Goal: Obtain resource: Download file/media

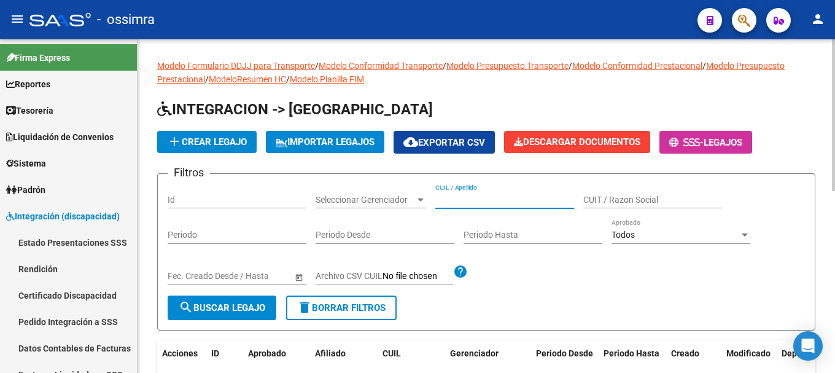
paste input "27485476240"
type input "27485476240"
click at [226, 312] on span "search Buscar Legajo" at bounding box center [222, 307] width 87 height 11
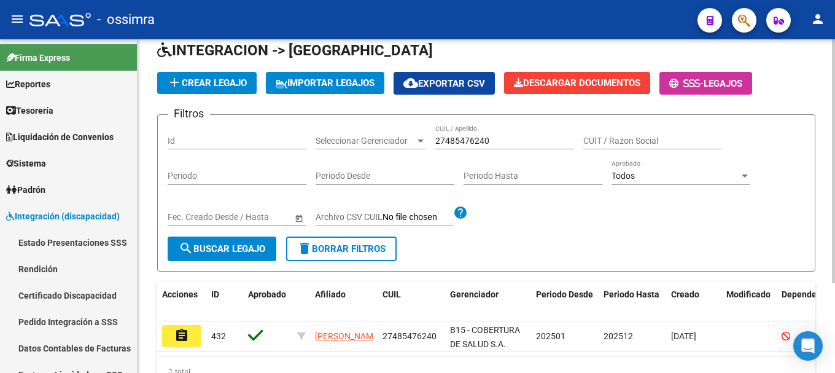
scroll to position [123, 0]
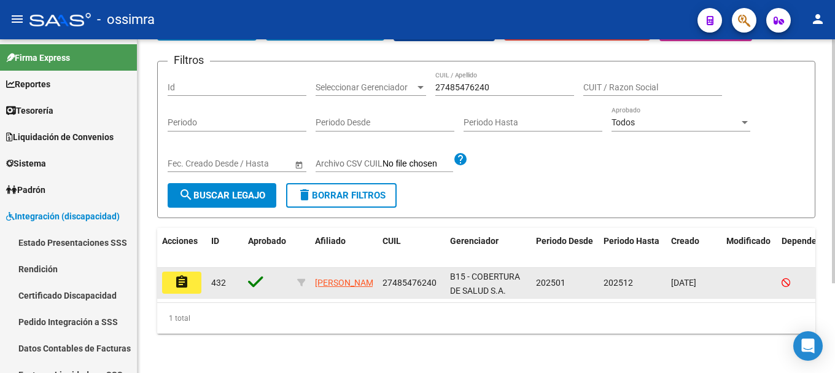
click at [174, 276] on mat-icon "assignment" at bounding box center [181, 281] width 15 height 15
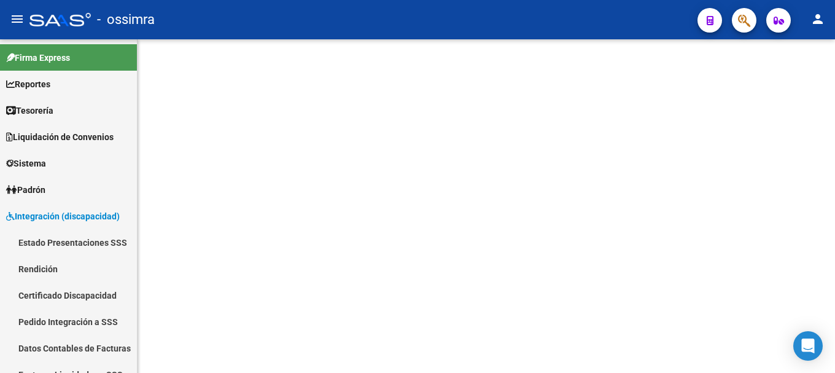
click at [174, 276] on mat-sidenav-content at bounding box center [486, 205] width 697 height 333
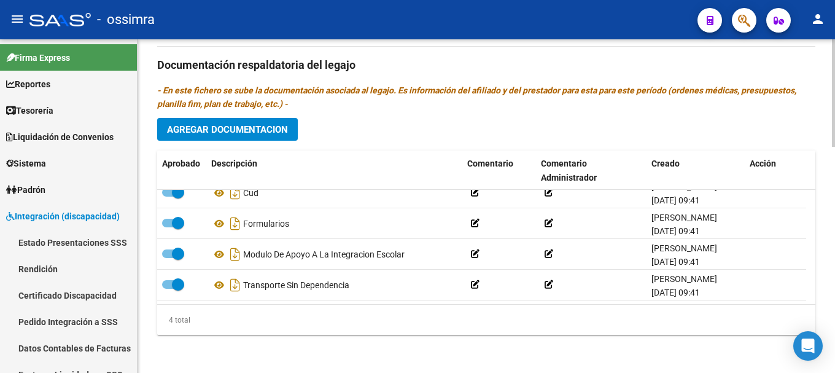
scroll to position [700, 0]
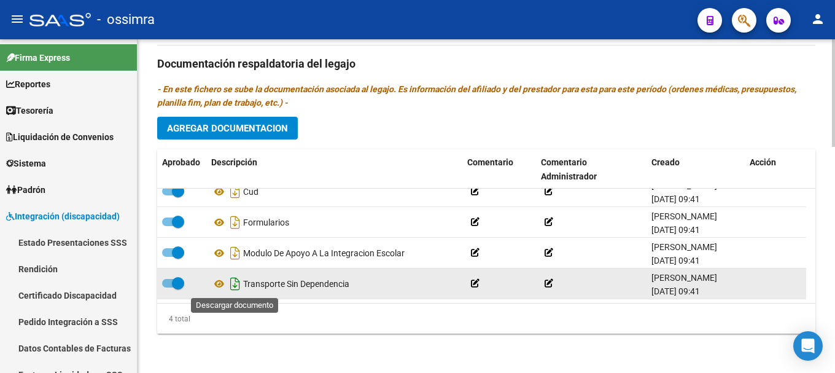
click at [234, 284] on icon "Descargar documento" at bounding box center [235, 284] width 16 height 20
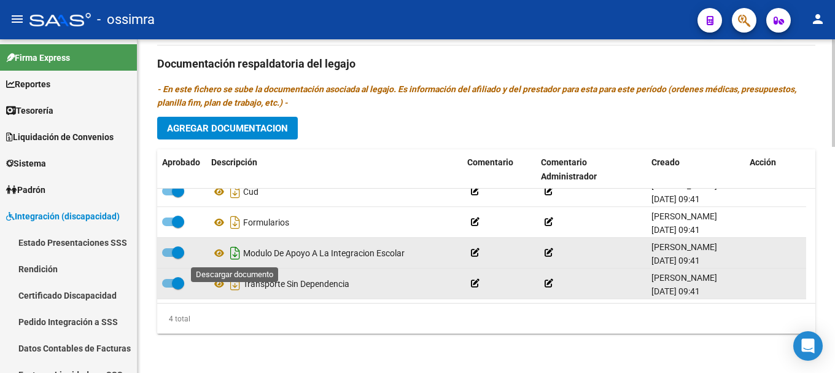
click at [239, 253] on icon "Descargar documento" at bounding box center [235, 253] width 16 height 20
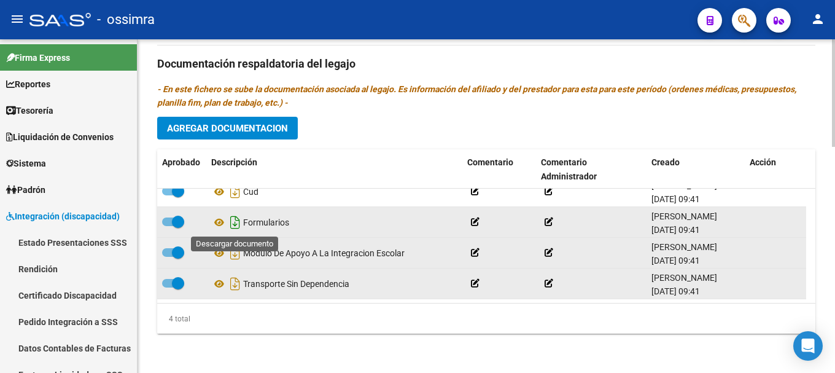
click at [232, 219] on icon "Descargar documento" at bounding box center [235, 222] width 16 height 20
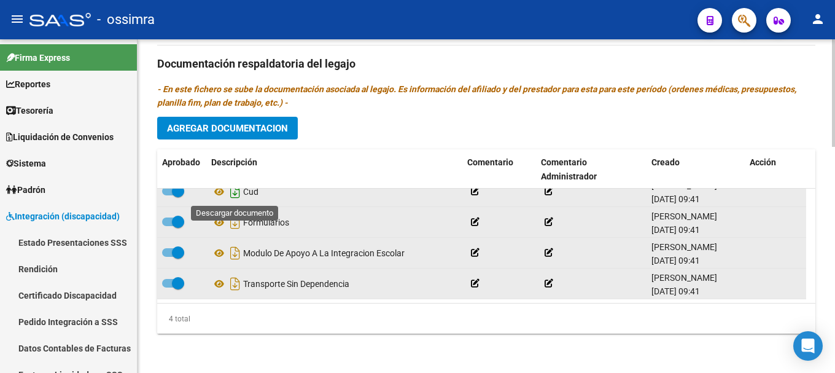
click at [234, 196] on icon "Descargar documento" at bounding box center [235, 192] width 16 height 20
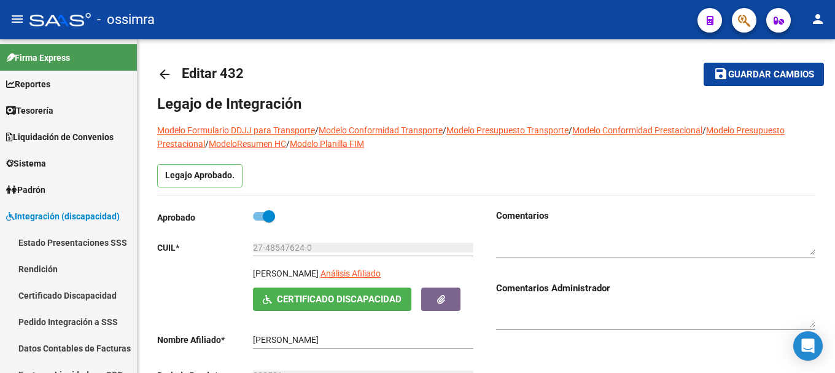
scroll to position [0, 0]
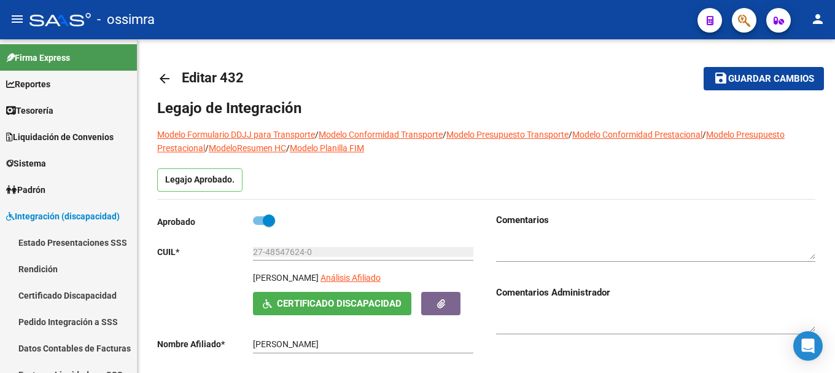
click at [163, 83] on mat-icon "arrow_back" at bounding box center [164, 78] width 15 height 15
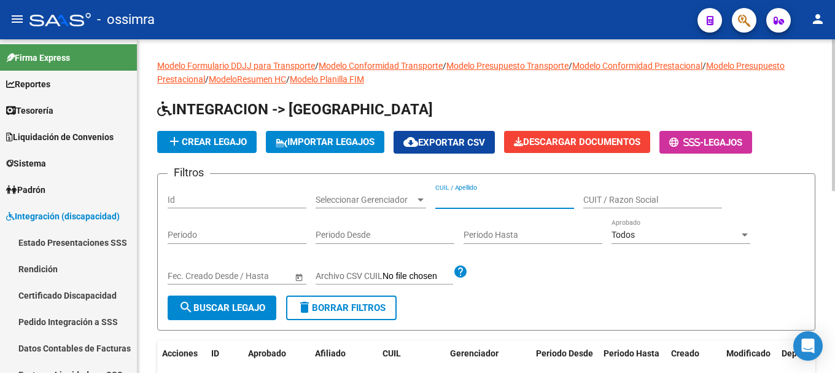
paste input "27494729151"
type input "27494729151"
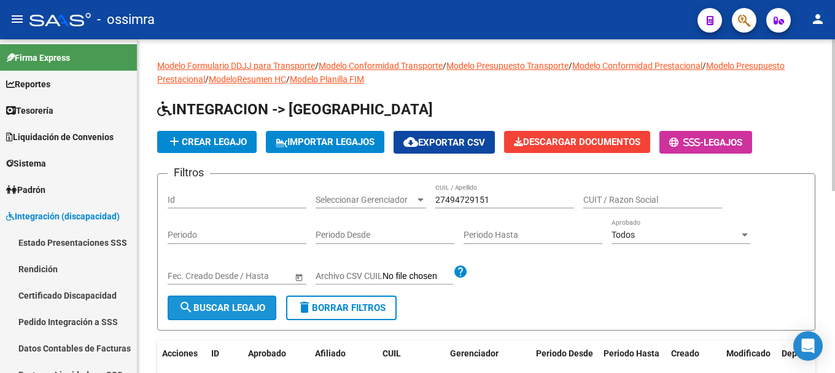
click at [252, 312] on span "search Buscar Legajo" at bounding box center [222, 307] width 87 height 11
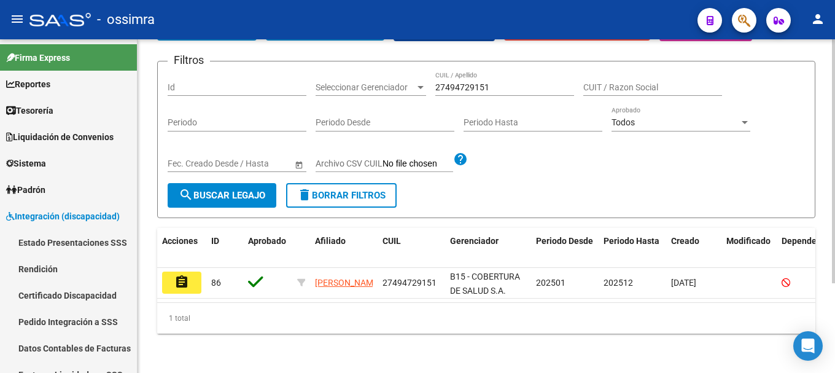
scroll to position [123, 0]
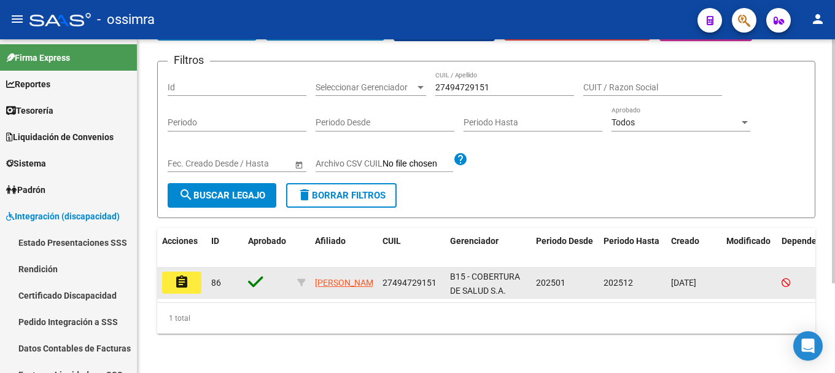
click at [176, 274] on mat-icon "assignment" at bounding box center [181, 281] width 15 height 15
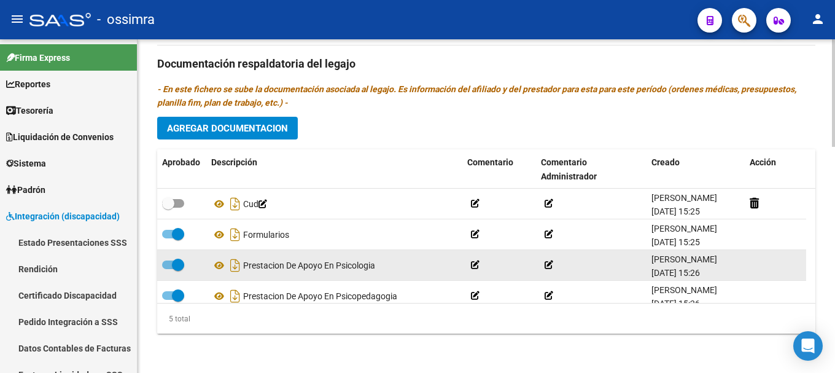
scroll to position [44, 0]
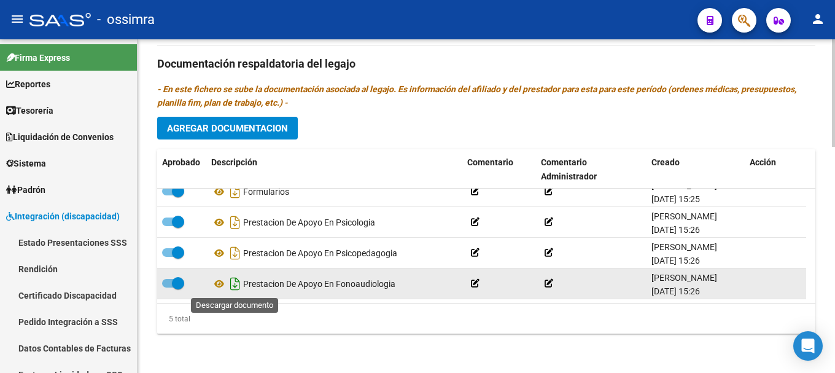
click at [234, 282] on icon "Descargar documento" at bounding box center [235, 284] width 16 height 20
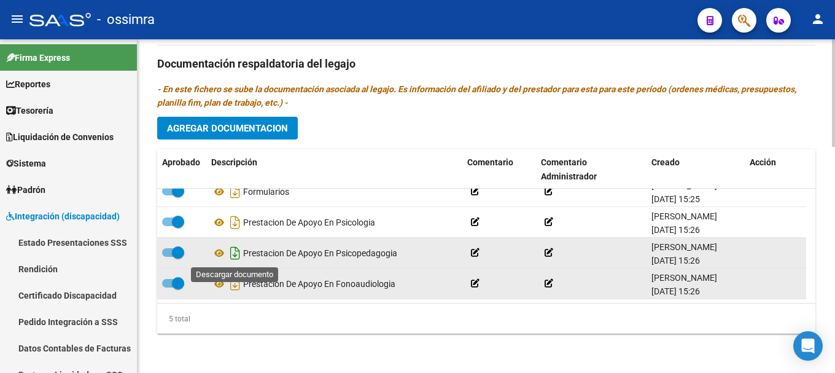
click at [235, 252] on icon "Descargar documento" at bounding box center [235, 253] width 16 height 20
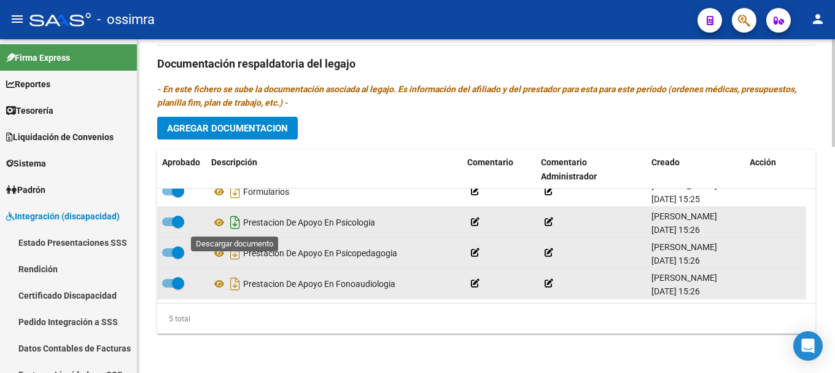
click at [234, 225] on icon "Descargar documento" at bounding box center [235, 222] width 16 height 20
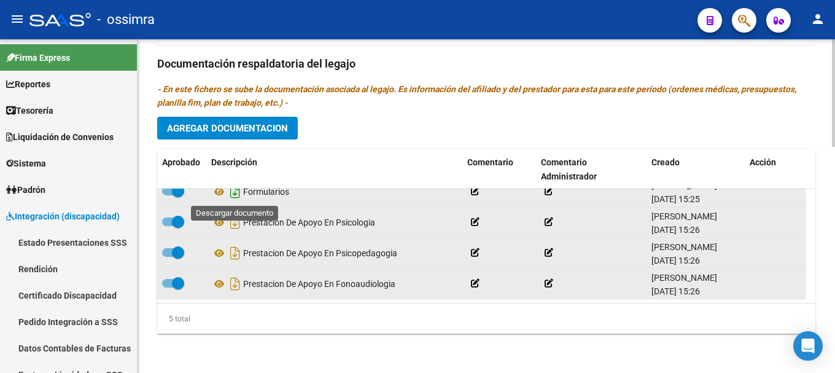
click at [231, 192] on icon "Descargar documento" at bounding box center [235, 192] width 16 height 20
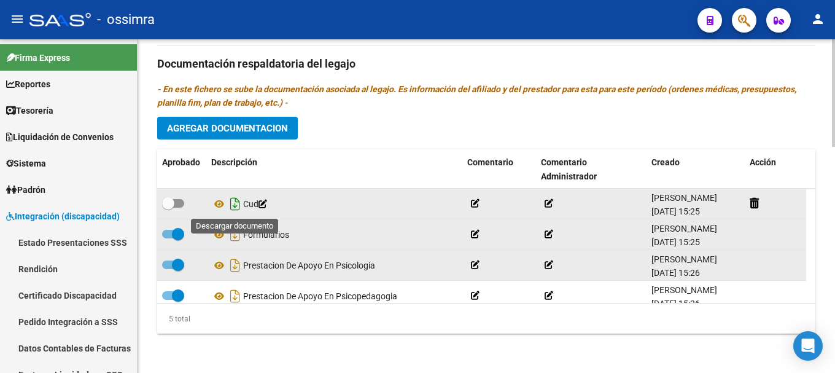
click at [235, 206] on icon "Descargar documento" at bounding box center [235, 204] width 16 height 20
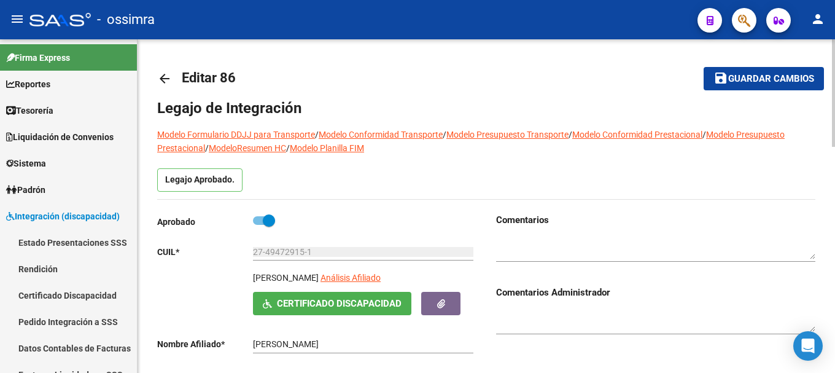
click at [169, 79] on mat-icon "arrow_back" at bounding box center [164, 78] width 15 height 15
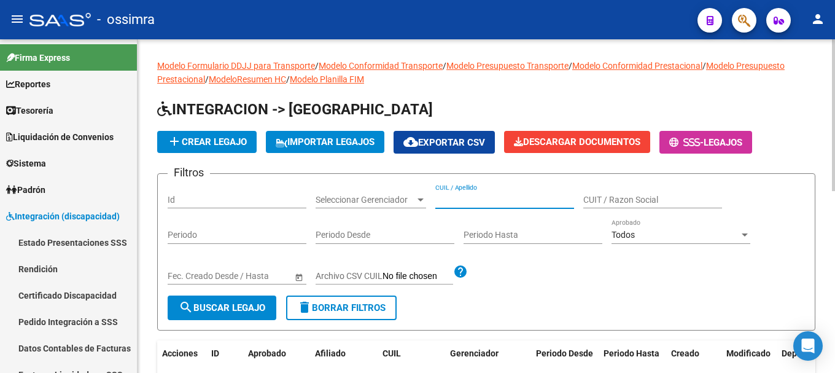
paste input "27504431245"
type input "27504431245"
click at [245, 307] on span "search Buscar Legajo" at bounding box center [222, 307] width 87 height 11
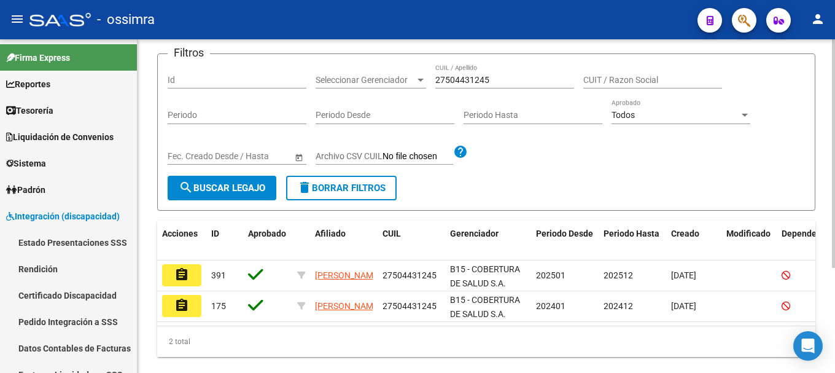
scroll to position [123, 0]
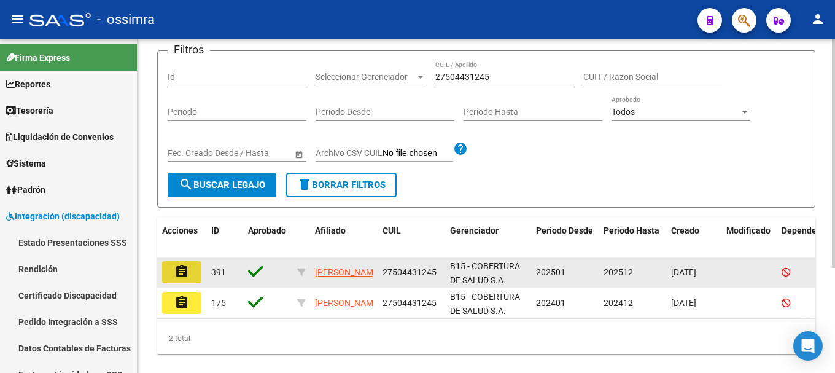
click at [185, 271] on mat-icon "assignment" at bounding box center [181, 271] width 15 height 15
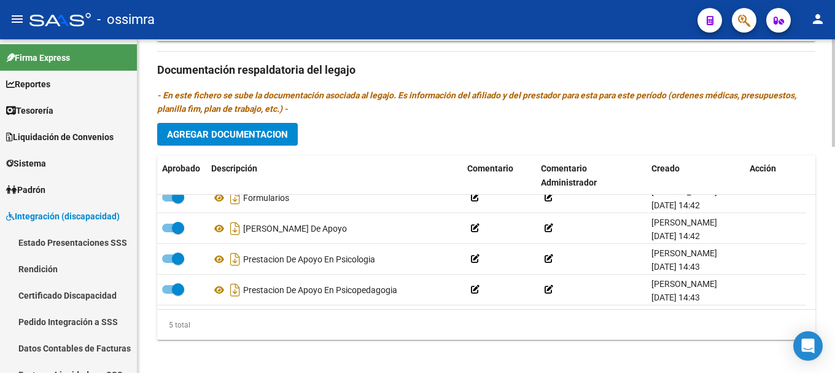
scroll to position [700, 0]
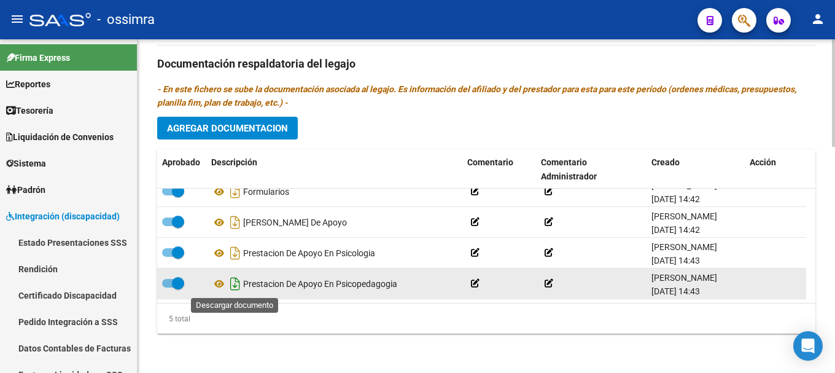
click at [235, 282] on icon "Descargar documento" at bounding box center [235, 284] width 16 height 20
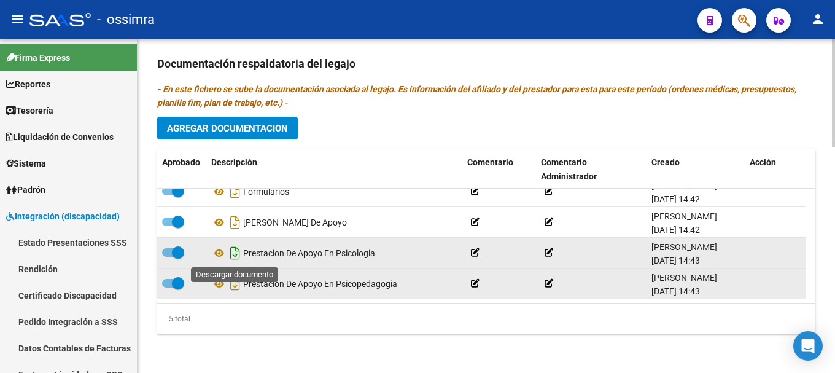
click at [238, 254] on icon "Descargar documento" at bounding box center [235, 253] width 16 height 20
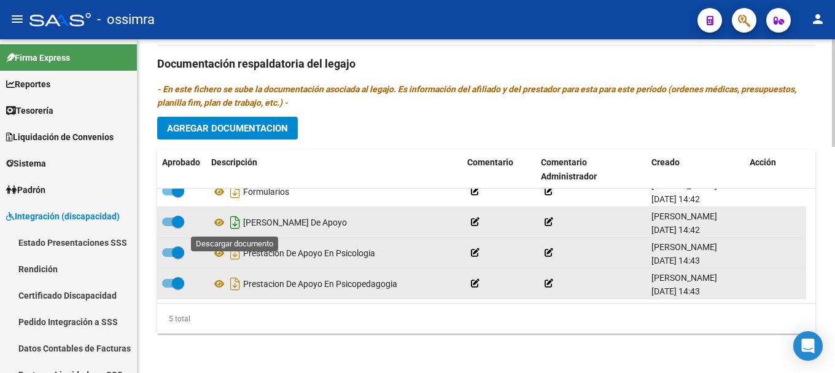
click at [237, 225] on icon "Descargar documento" at bounding box center [235, 222] width 16 height 20
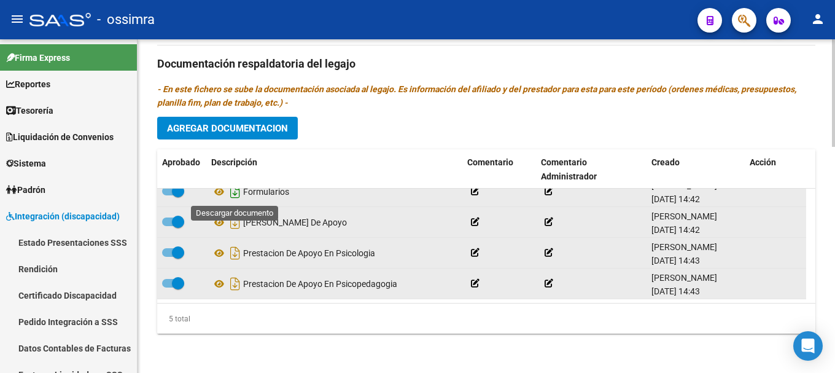
click at [236, 193] on icon "Descargar documento" at bounding box center [235, 192] width 16 height 20
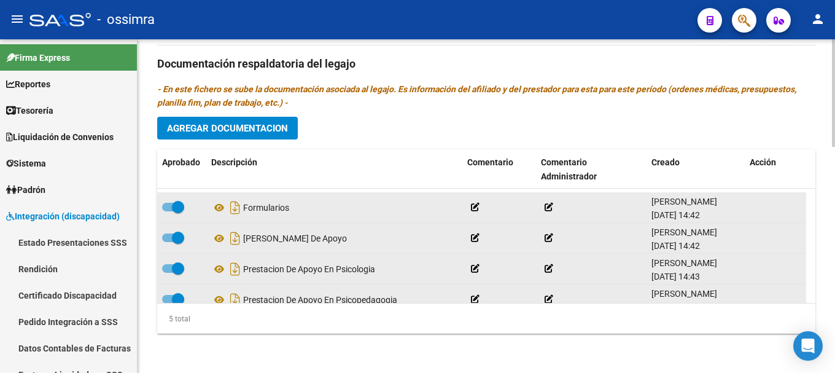
scroll to position [0, 0]
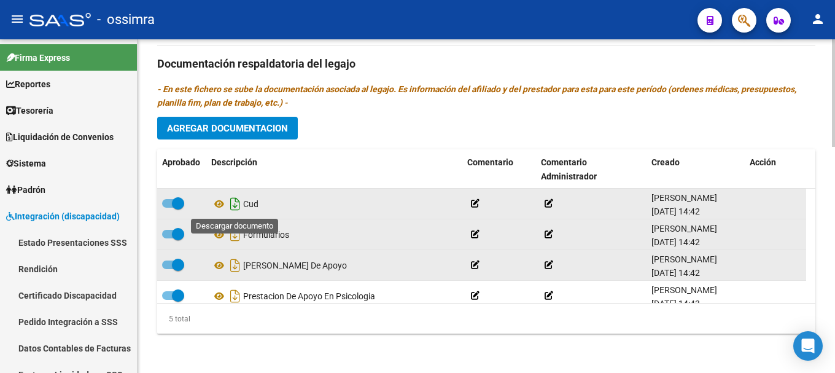
click at [234, 203] on icon "Descargar documento" at bounding box center [235, 204] width 16 height 20
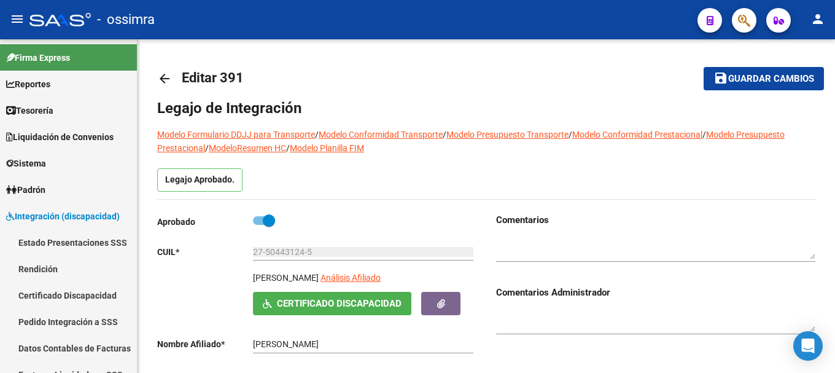
click at [166, 80] on mat-icon "arrow_back" at bounding box center [164, 78] width 15 height 15
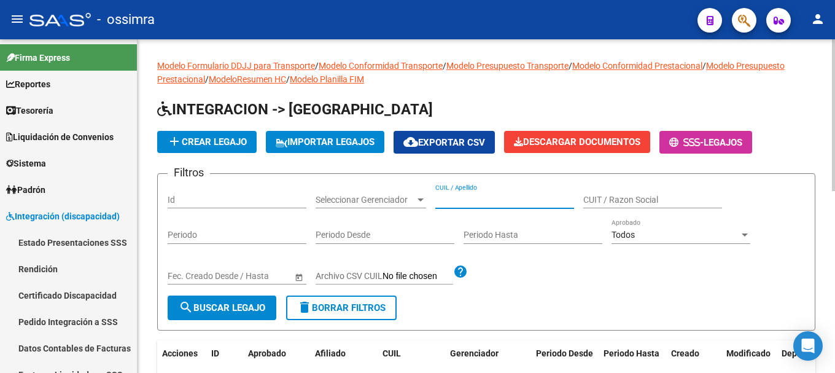
paste input "27510066761"
type input "27510066761"
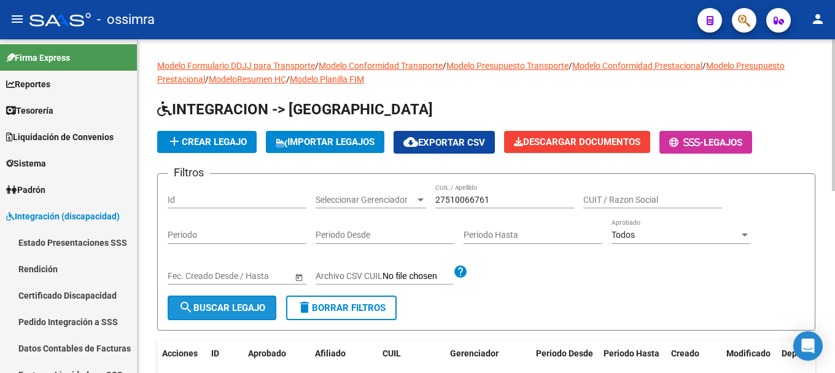
click at [239, 305] on span "search Buscar Legajo" at bounding box center [222, 307] width 87 height 11
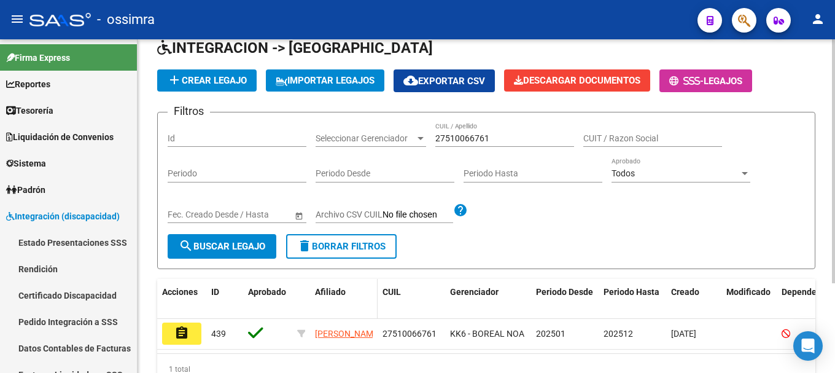
scroll to position [123, 0]
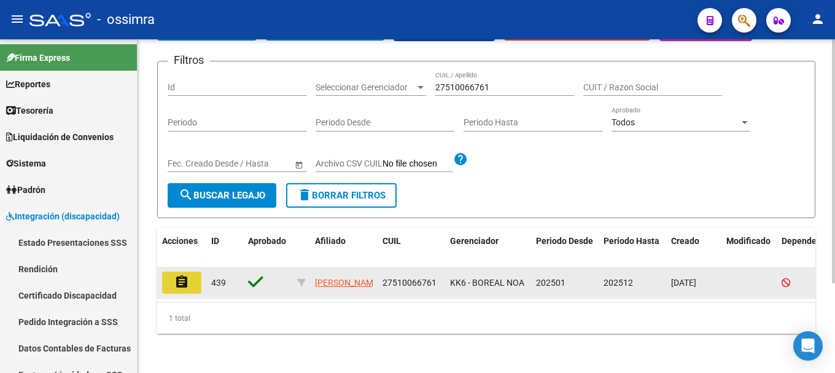
click at [181, 274] on mat-icon "assignment" at bounding box center [181, 281] width 15 height 15
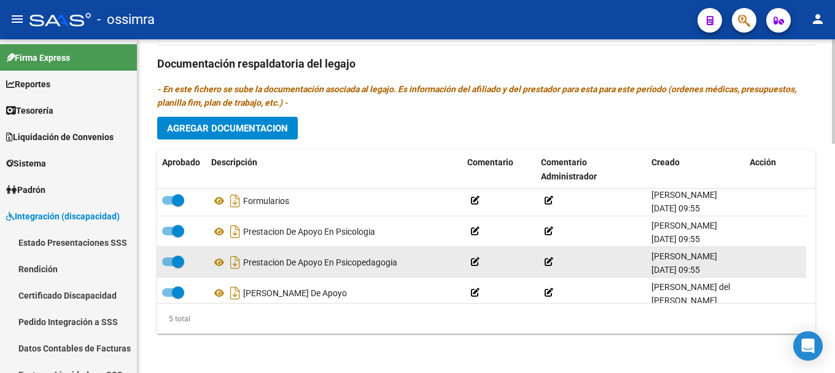
scroll to position [44, 0]
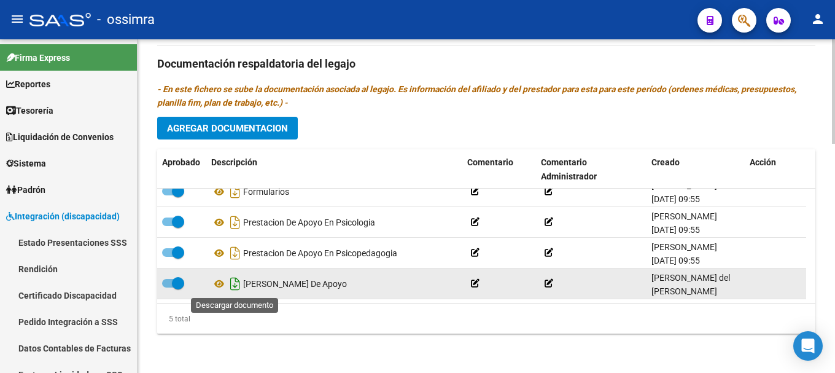
click at [238, 286] on icon "Descargar documento" at bounding box center [235, 284] width 16 height 20
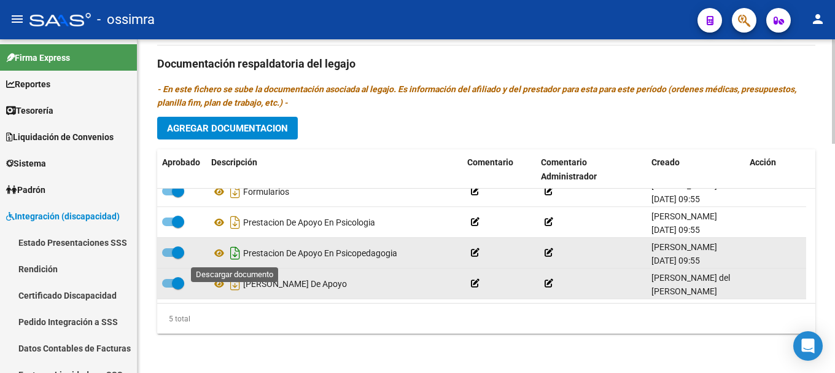
click at [235, 255] on icon "Descargar documento" at bounding box center [235, 253] width 16 height 20
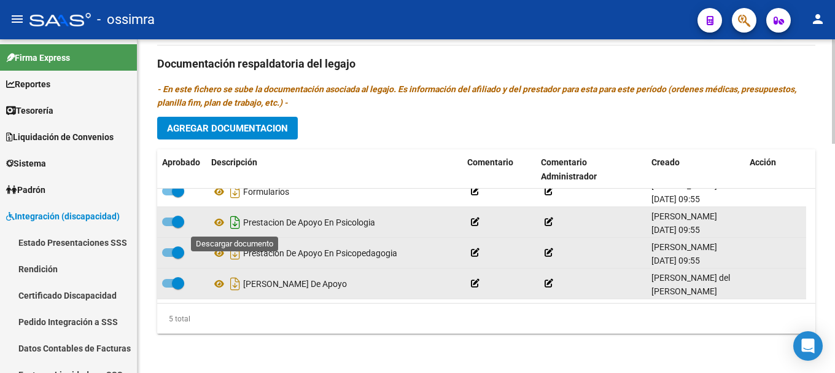
click at [235, 223] on icon "Descargar documento" at bounding box center [235, 222] width 16 height 20
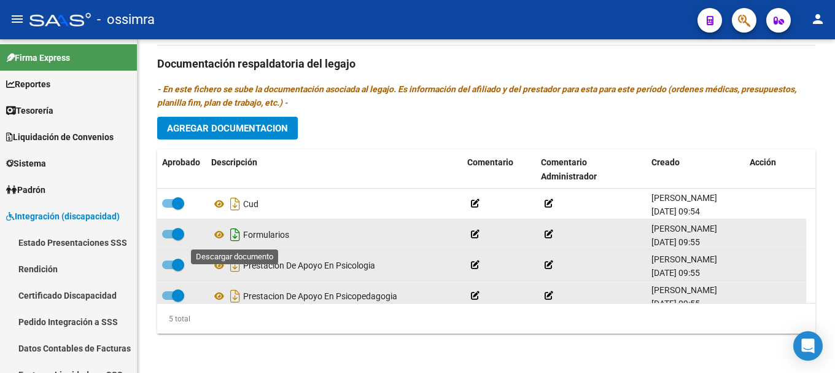
click at [233, 234] on icon "Descargar documento" at bounding box center [235, 235] width 16 height 20
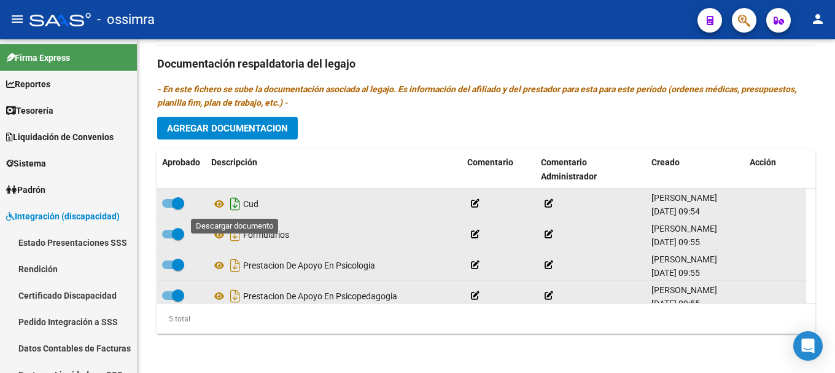
click at [233, 203] on icon "Descargar documento" at bounding box center [235, 204] width 16 height 20
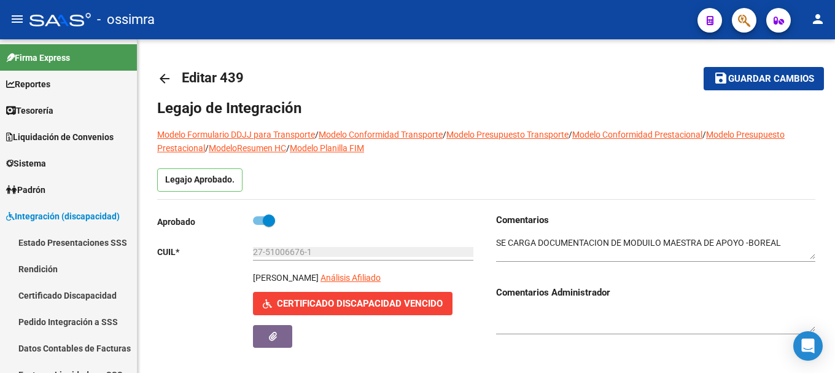
click at [168, 77] on mat-icon "arrow_back" at bounding box center [164, 78] width 15 height 15
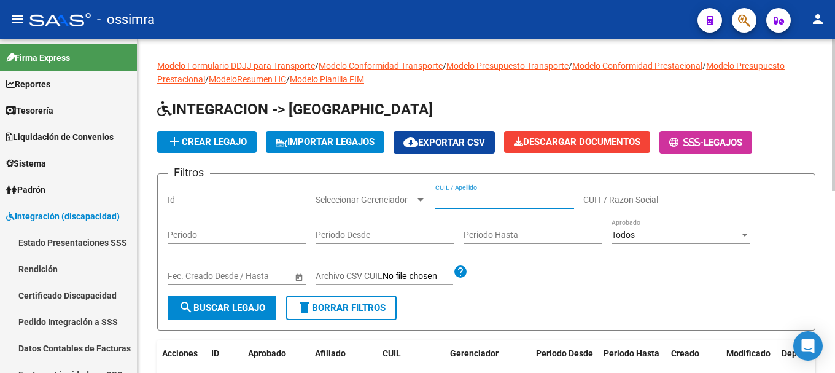
paste input "27525765224"
type input "27525765224"
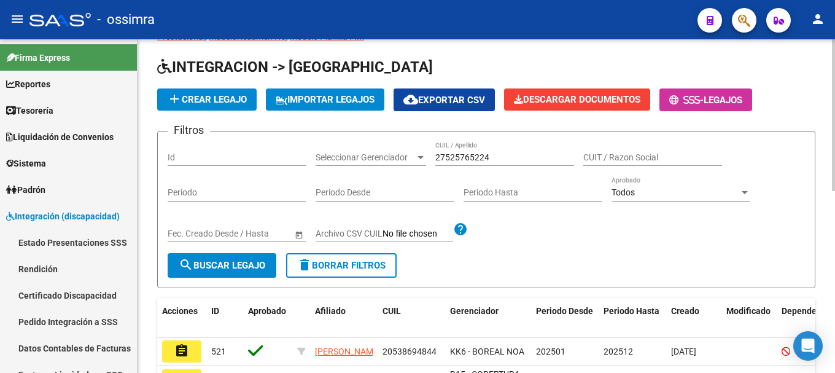
scroll to position [61, 0]
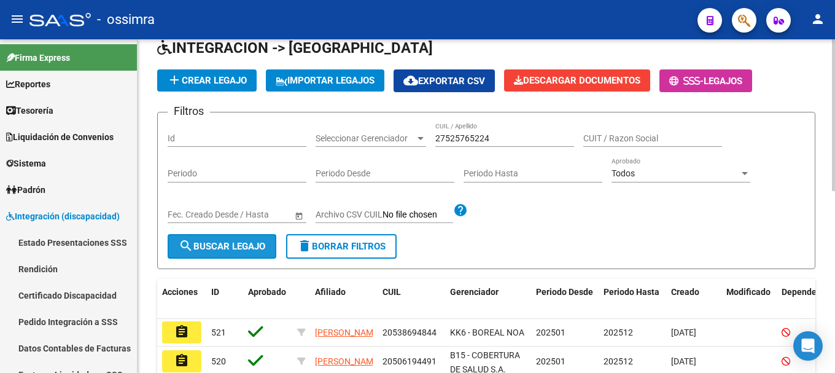
click at [247, 251] on span "search Buscar Legajo" at bounding box center [222, 246] width 87 height 11
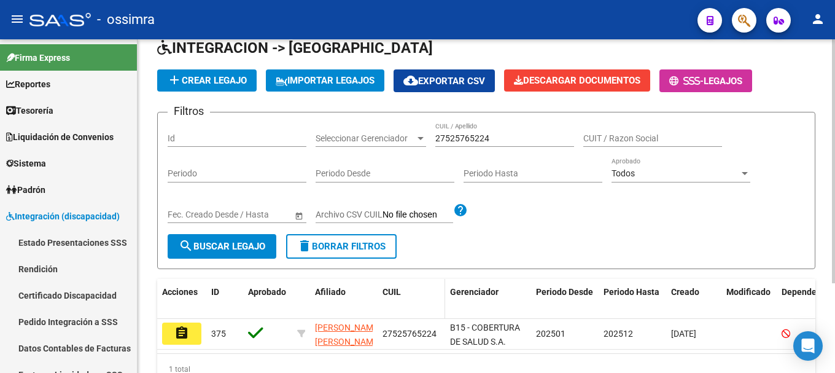
scroll to position [123, 0]
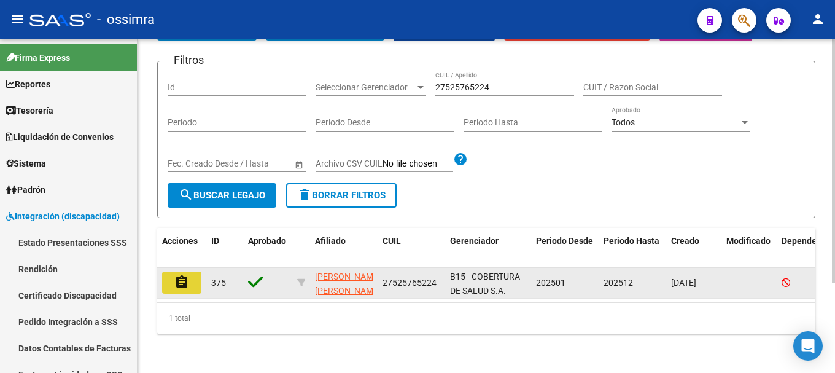
click at [180, 274] on mat-icon "assignment" at bounding box center [181, 281] width 15 height 15
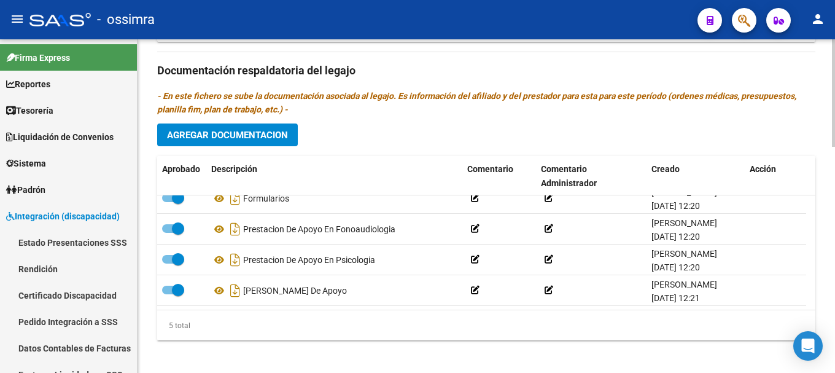
scroll to position [700, 0]
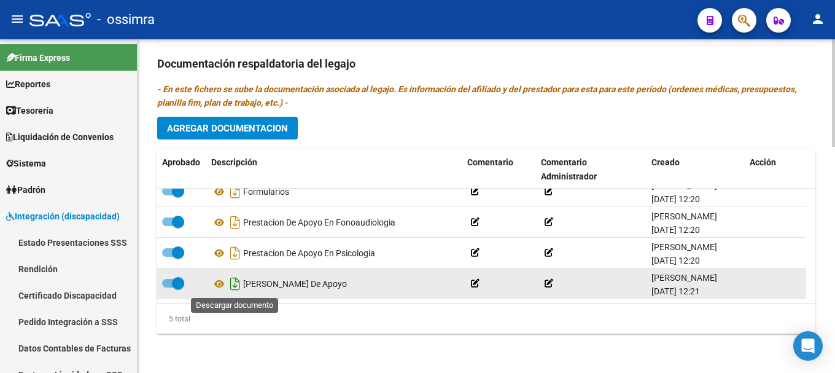
click at [236, 283] on icon "Descargar documento" at bounding box center [235, 284] width 16 height 20
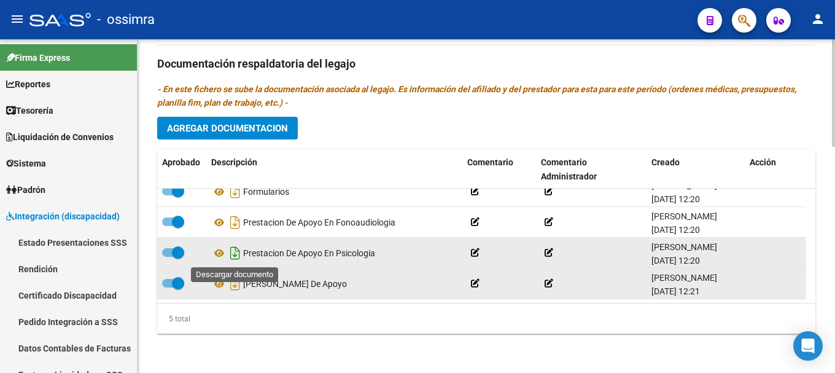
click at [238, 253] on icon "Descargar documento" at bounding box center [235, 253] width 16 height 20
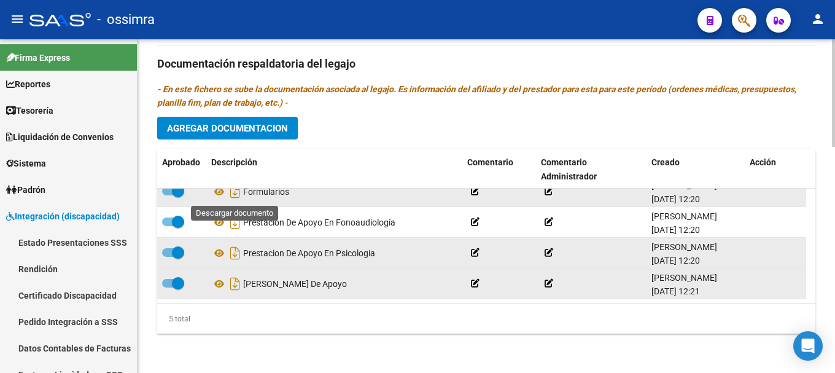
click at [235, 196] on icon "Descargar documento" at bounding box center [235, 192] width 16 height 20
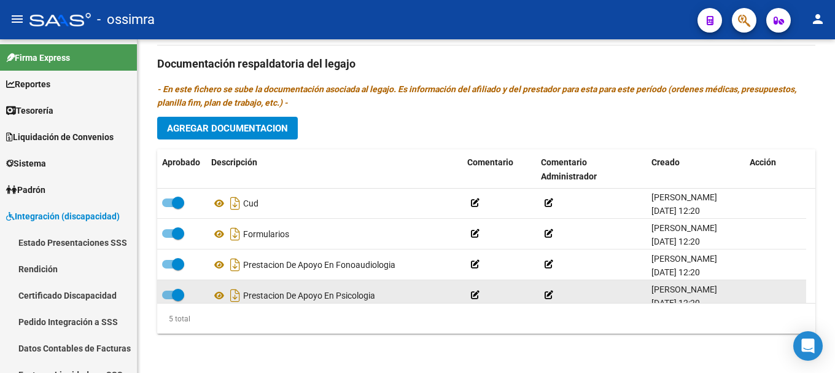
scroll to position [0, 0]
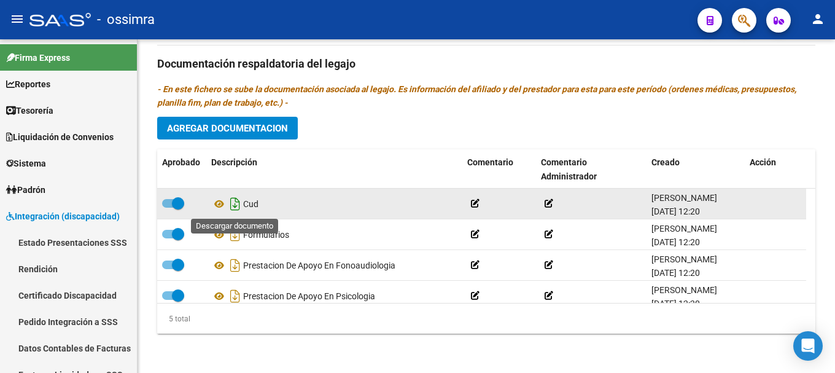
click at [232, 207] on icon "Descargar documento" at bounding box center [235, 204] width 16 height 20
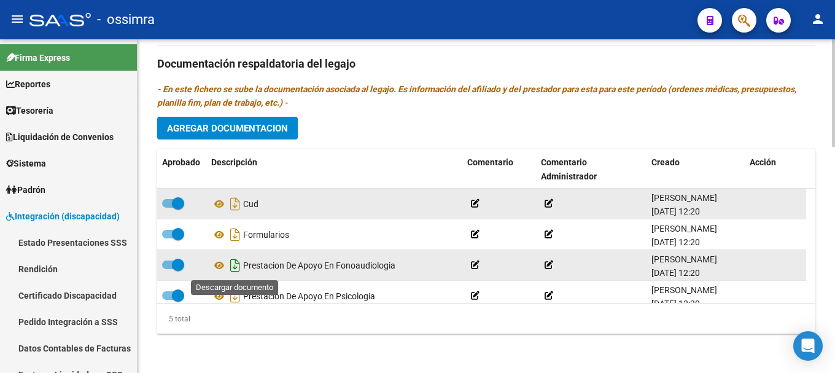
click at [238, 266] on icon "Descargar documento" at bounding box center [235, 265] width 16 height 20
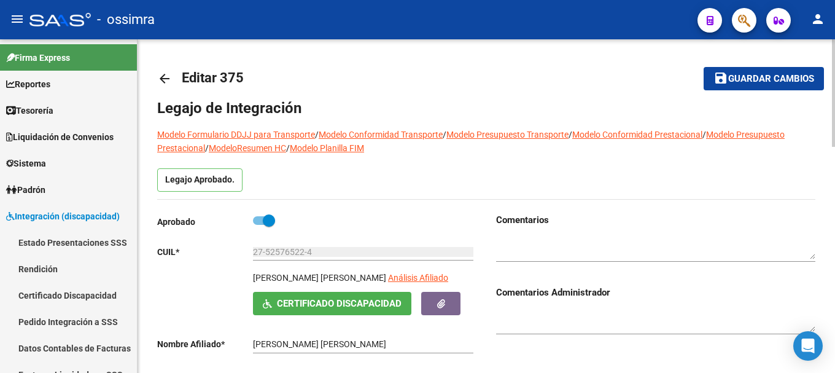
click at [165, 79] on mat-icon "arrow_back" at bounding box center [164, 78] width 15 height 15
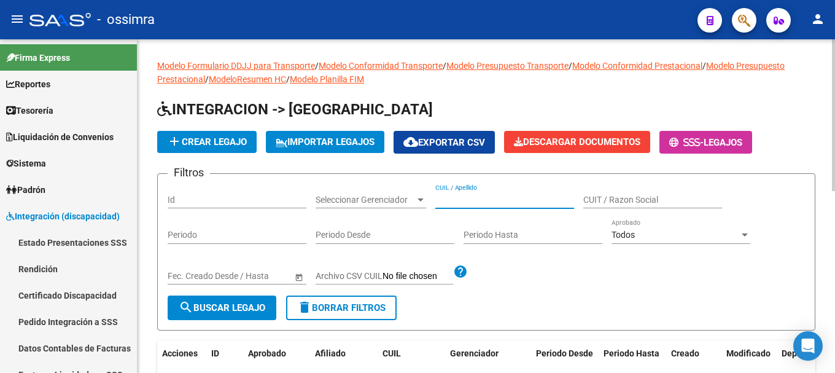
paste input "27530129026"
type input "27530129026"
click at [207, 308] on span "search Buscar Legajo" at bounding box center [222, 307] width 87 height 11
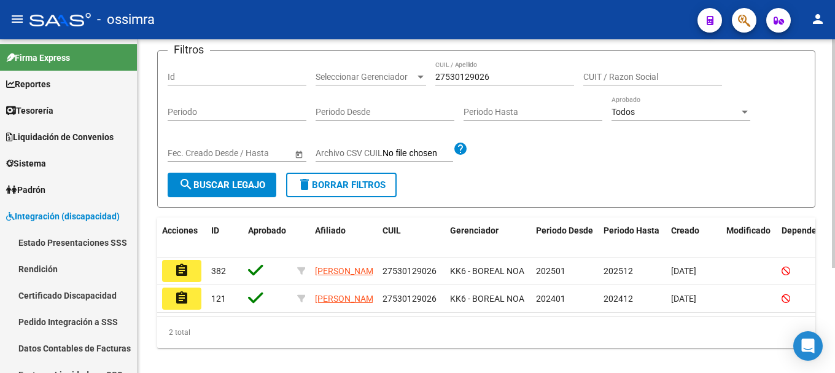
scroll to position [153, 0]
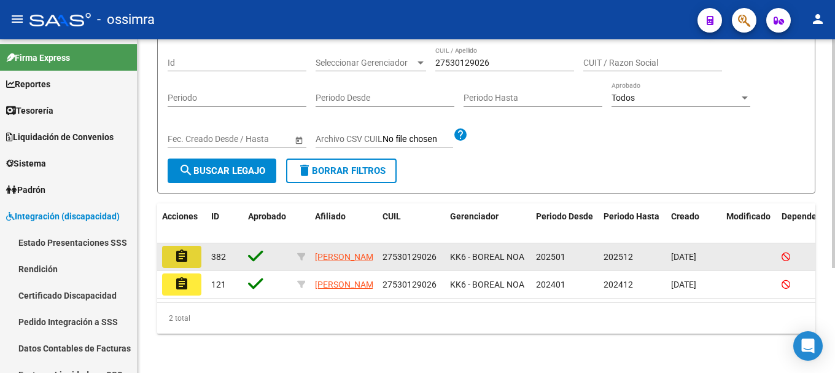
click at [185, 249] on mat-icon "assignment" at bounding box center [181, 256] width 15 height 15
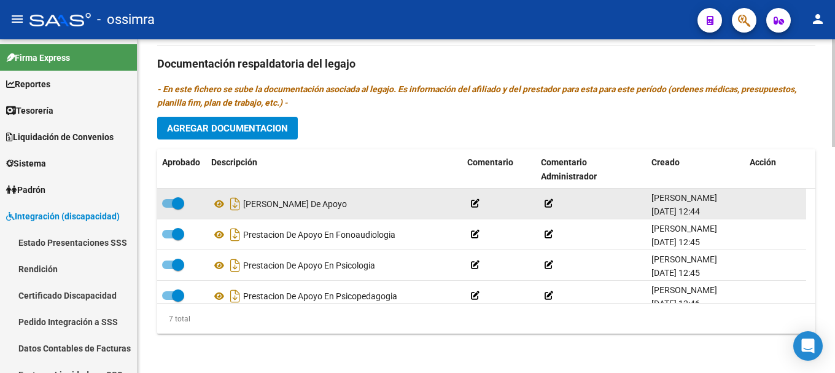
scroll to position [105, 0]
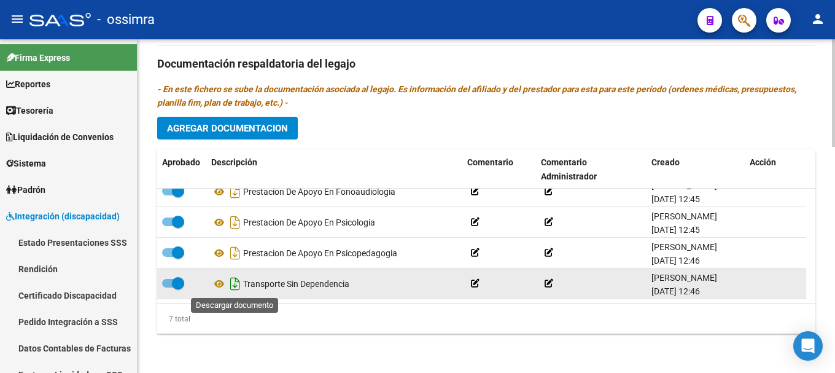
click at [235, 284] on icon "Descargar documento" at bounding box center [235, 284] width 16 height 20
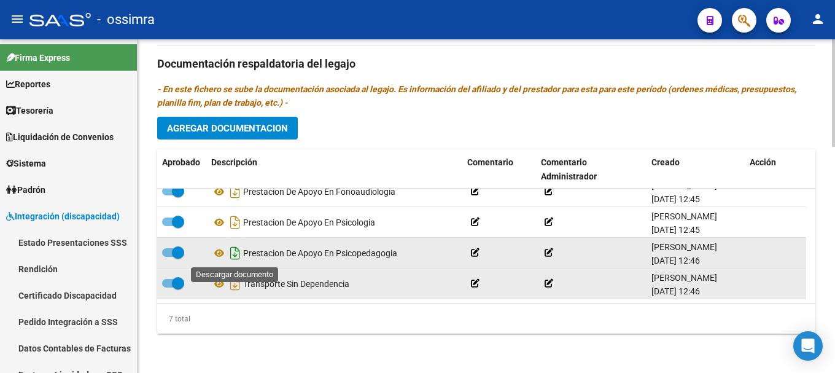
click at [236, 254] on icon "Descargar documento" at bounding box center [235, 253] width 16 height 20
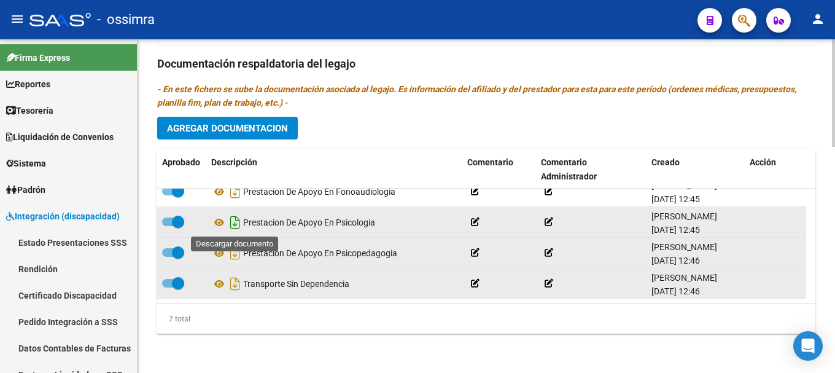
click at [234, 222] on icon "Descargar documento" at bounding box center [235, 222] width 16 height 20
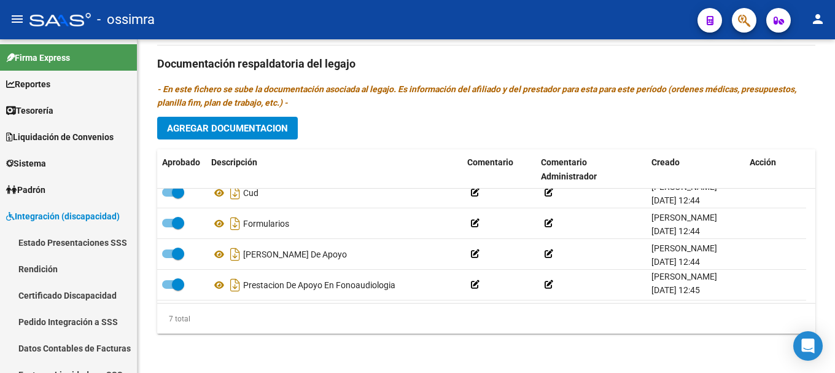
scroll to position [7, 0]
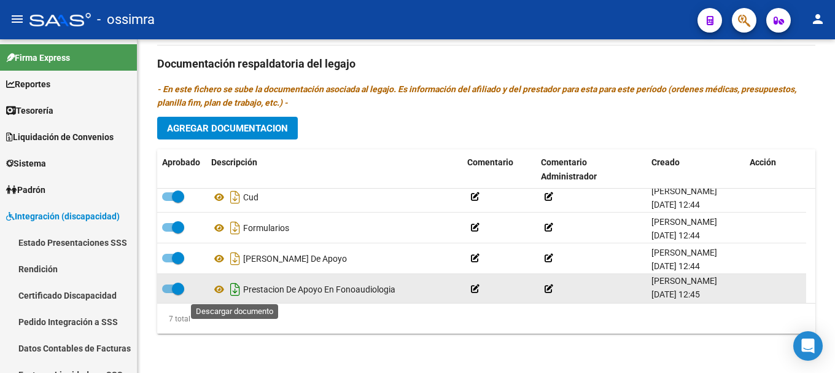
click at [236, 292] on icon "Descargar documento" at bounding box center [235, 289] width 16 height 20
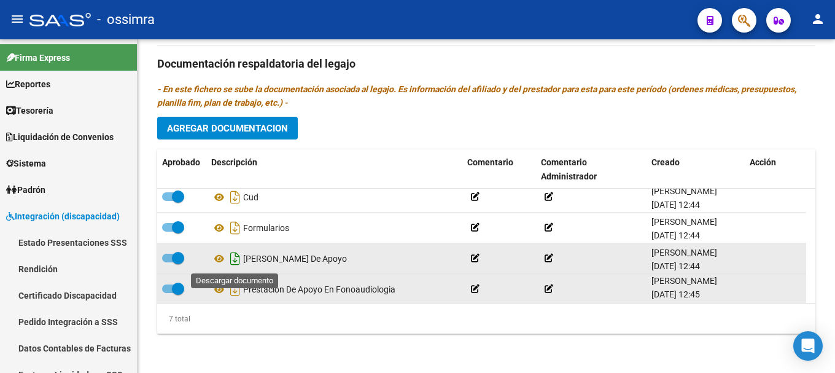
click at [235, 262] on icon "Descargar documento" at bounding box center [235, 259] width 16 height 20
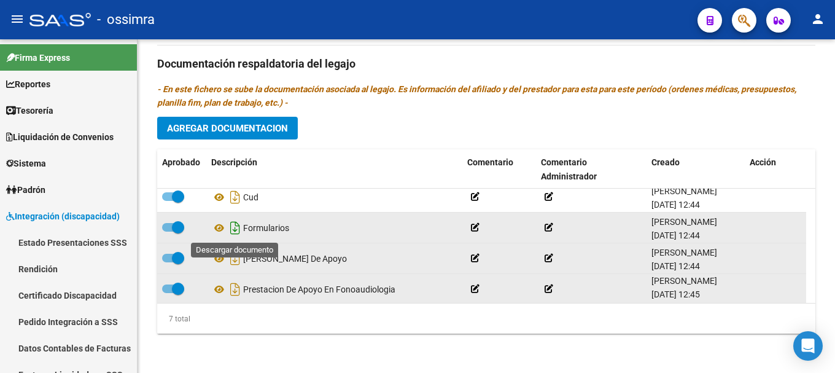
click at [236, 231] on icon "Descargar documento" at bounding box center [235, 228] width 16 height 20
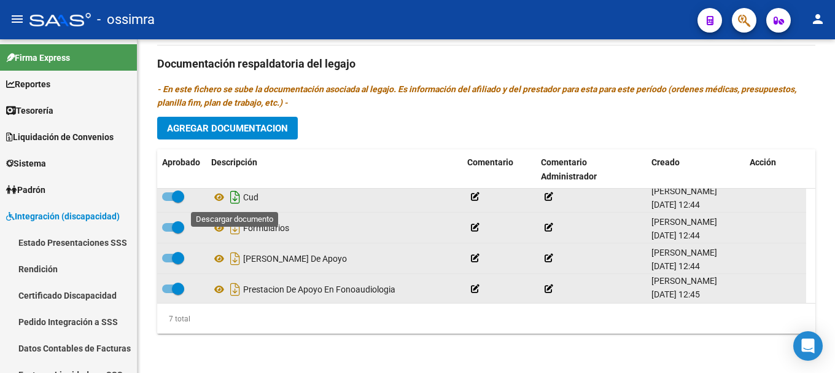
click at [236, 200] on icon "Descargar documento" at bounding box center [235, 197] width 16 height 20
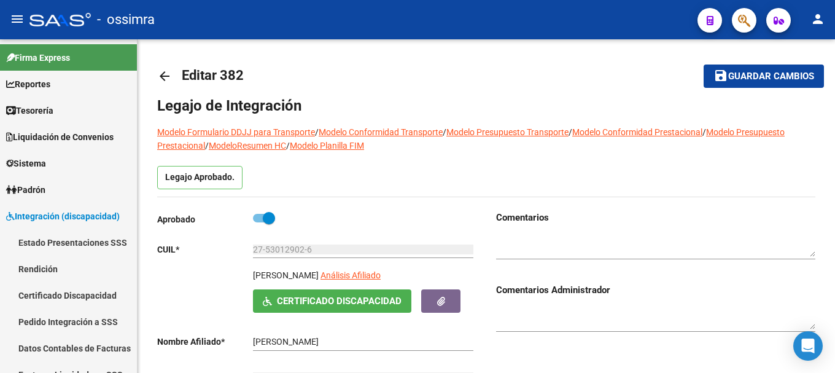
scroll to position [0, 0]
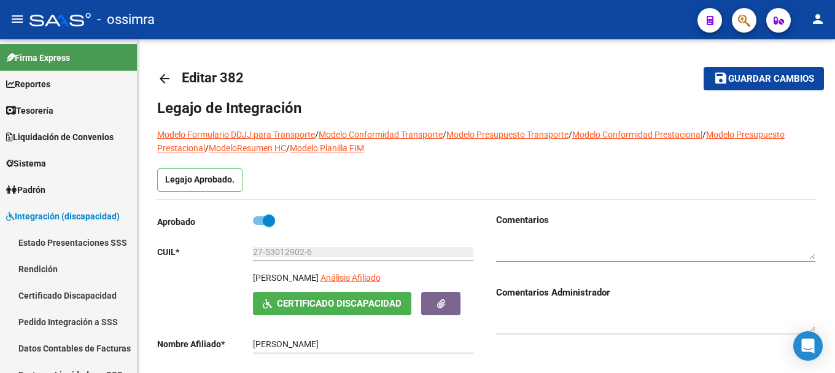
click at [165, 81] on mat-icon "arrow_back" at bounding box center [164, 78] width 15 height 15
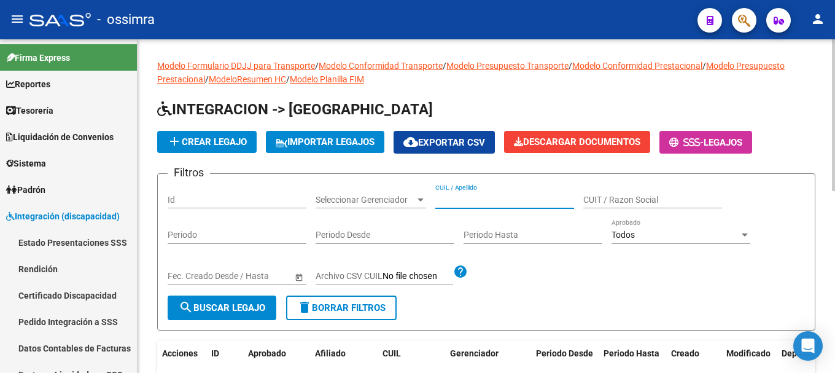
paste input "27531264679"
type input "27531264679"
click at [246, 311] on span "search Buscar Legajo" at bounding box center [222, 307] width 87 height 11
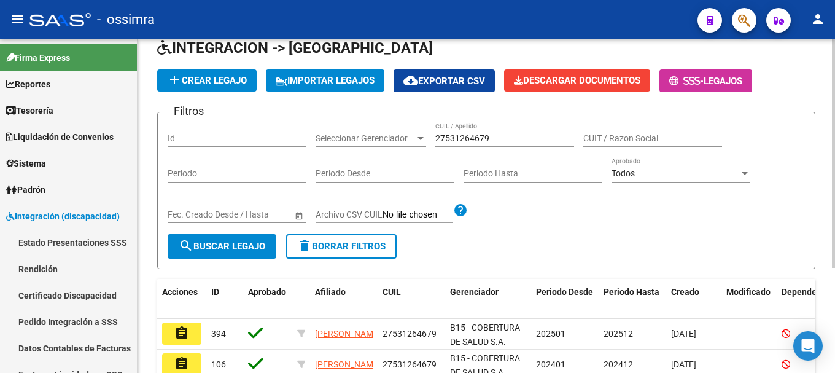
scroll to position [123, 0]
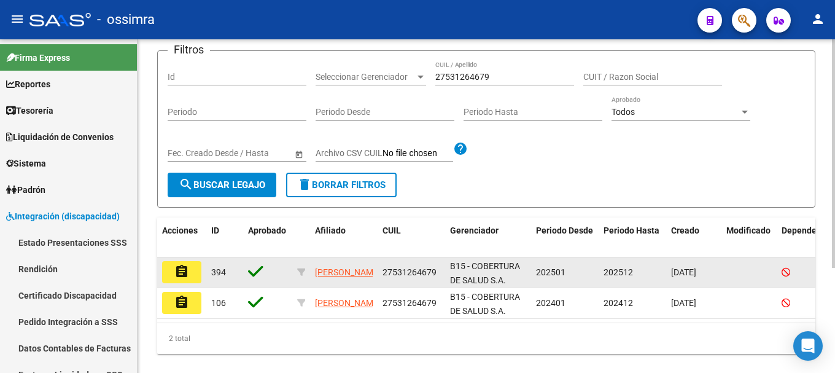
click at [187, 273] on mat-icon "assignment" at bounding box center [181, 271] width 15 height 15
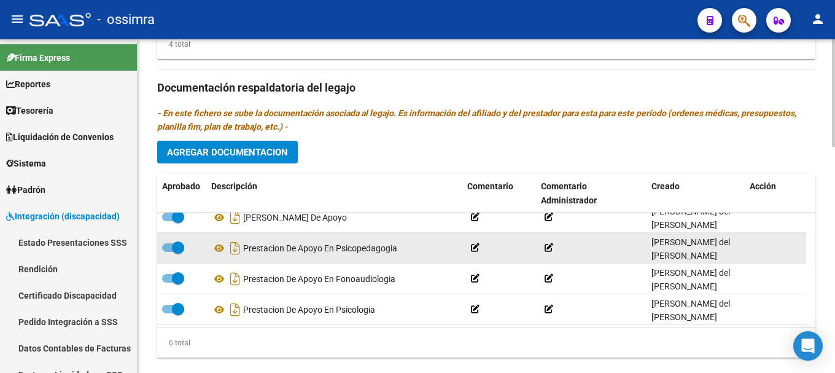
scroll to position [74, 0]
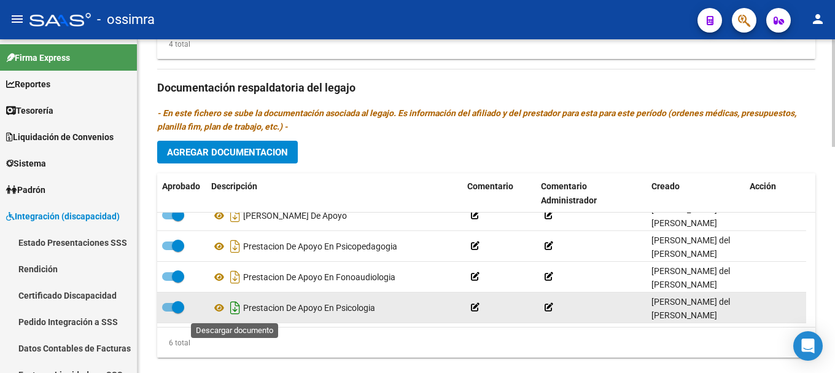
click at [238, 309] on icon "Descargar documento" at bounding box center [235, 308] width 16 height 20
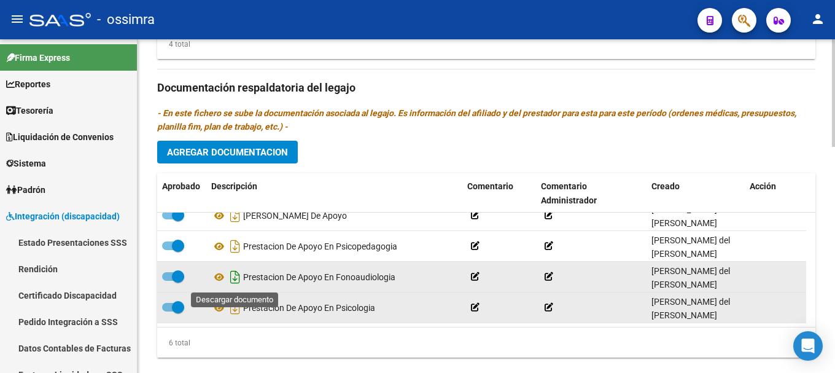
click at [235, 279] on icon "Descargar documento" at bounding box center [235, 277] width 16 height 20
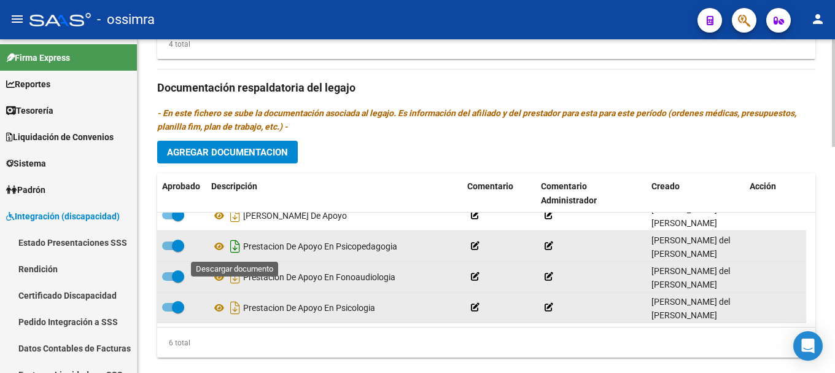
click at [235, 252] on icon "Descargar documento" at bounding box center [235, 246] width 16 height 20
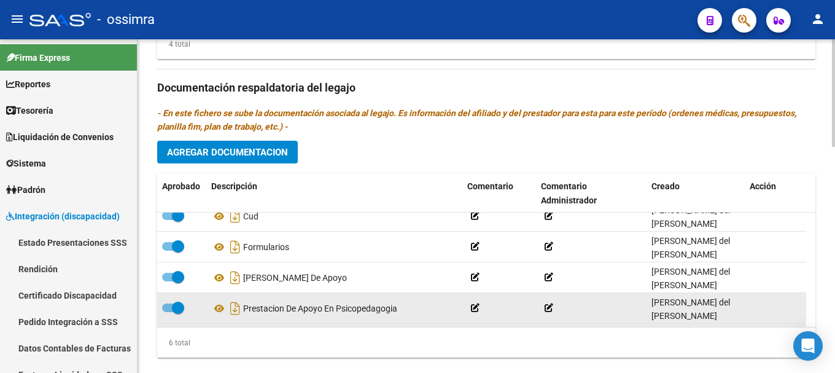
scroll to position [0, 0]
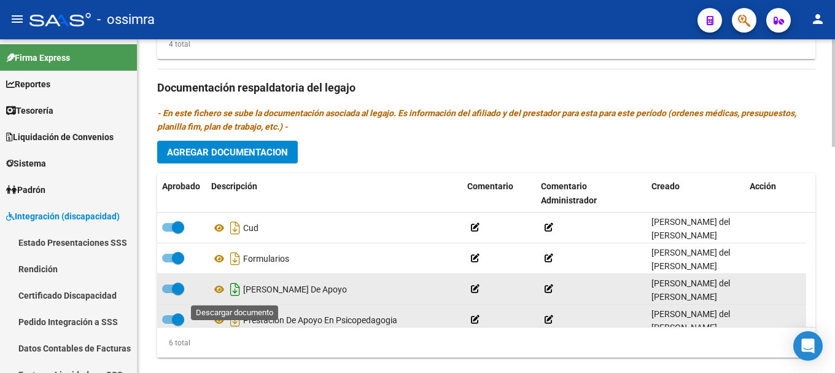
click at [238, 292] on icon "Descargar documento" at bounding box center [235, 289] width 16 height 20
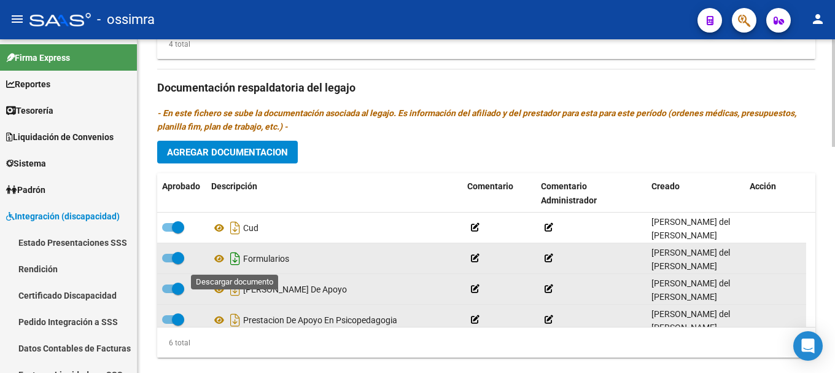
click at [235, 261] on icon "Descargar documento" at bounding box center [235, 259] width 16 height 20
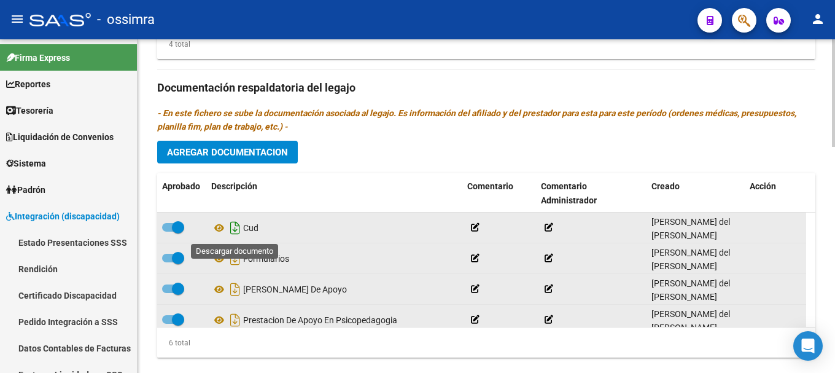
click at [236, 233] on icon "Descargar documento" at bounding box center [235, 228] width 16 height 20
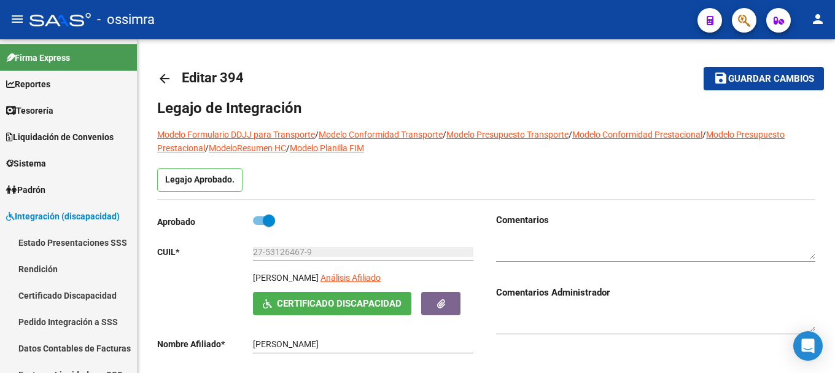
click at [166, 80] on mat-icon "arrow_back" at bounding box center [164, 78] width 15 height 15
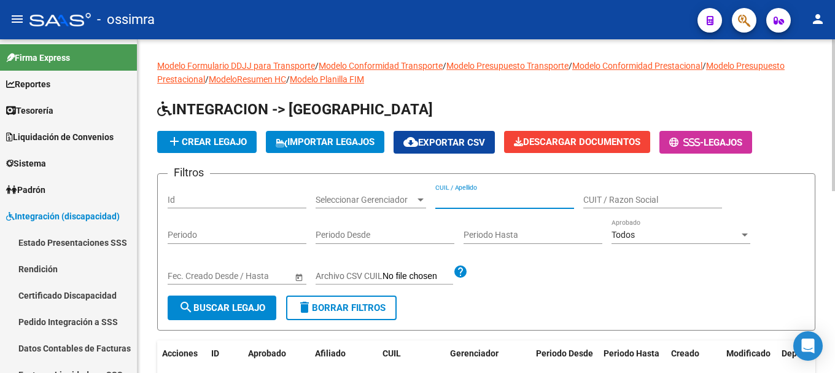
paste input "27541099544"
type input "27541099544"
click at [233, 305] on span "search Buscar Legajo" at bounding box center [222, 307] width 87 height 11
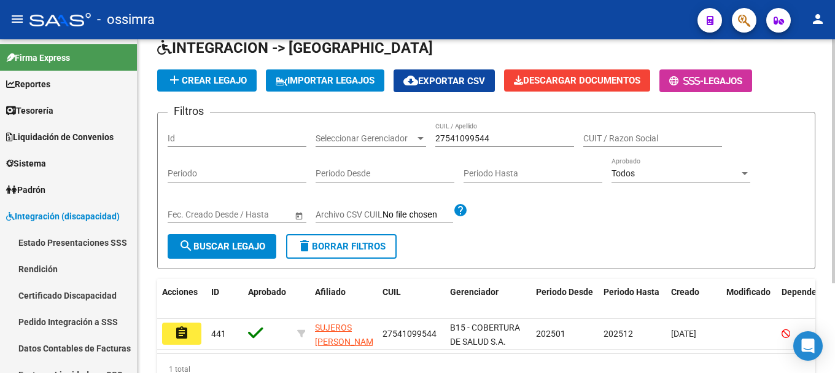
scroll to position [123, 0]
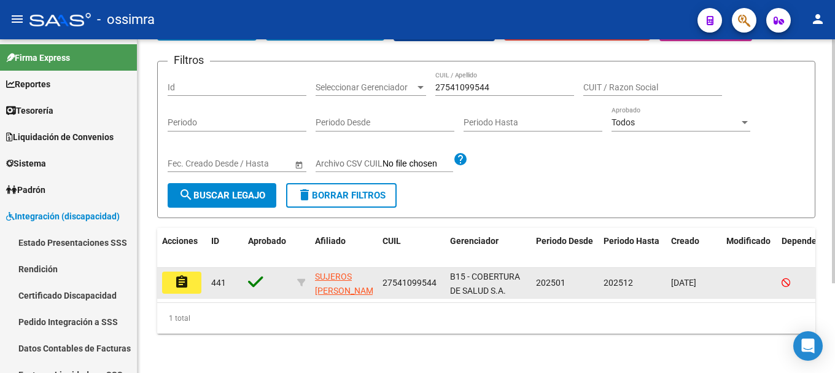
click at [190, 273] on button "assignment" at bounding box center [181, 282] width 39 height 22
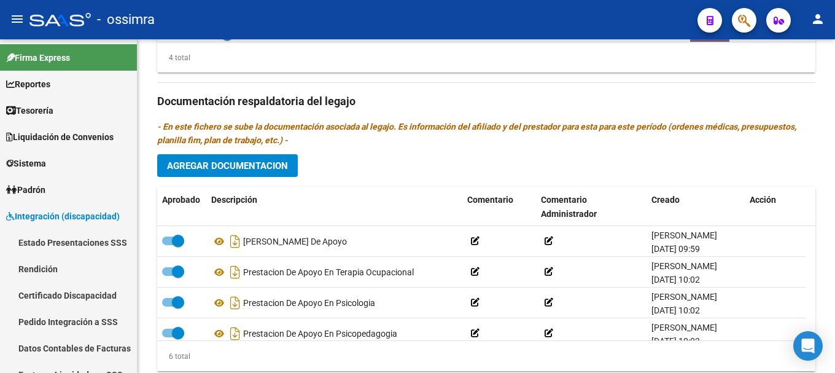
scroll to position [74, 0]
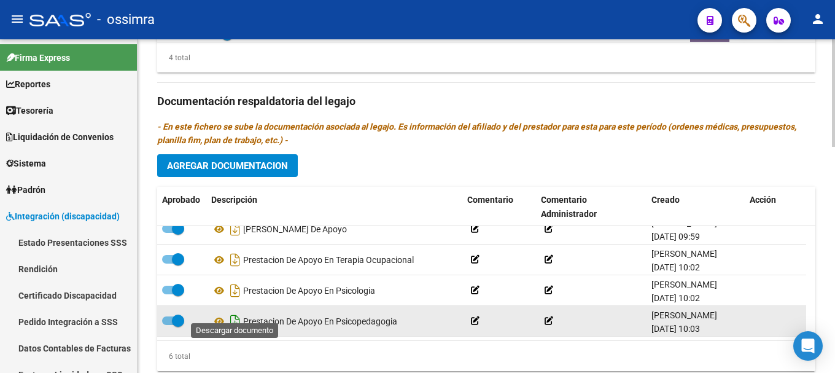
click at [236, 311] on icon "Descargar documento" at bounding box center [235, 321] width 16 height 20
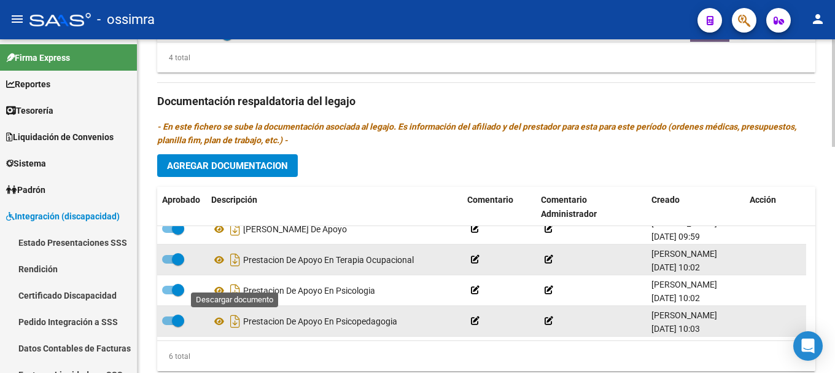
drag, startPoint x: 233, startPoint y: 279, endPoint x: 234, endPoint y: 262, distance: 17.2
click at [233, 281] on icon "Descargar documento" at bounding box center [235, 291] width 16 height 20
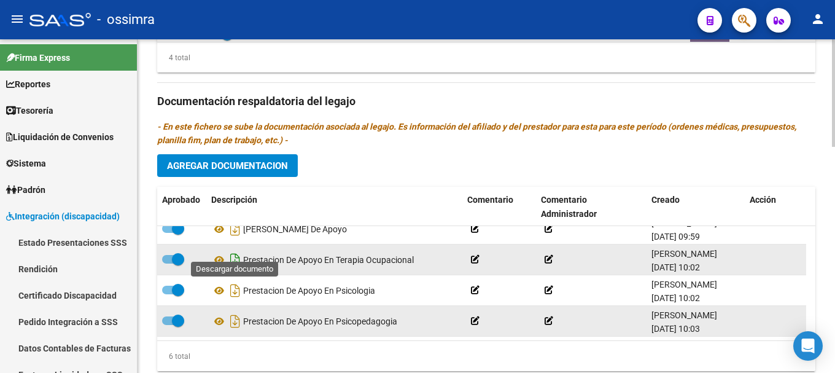
click at [236, 250] on icon "Descargar documento" at bounding box center [235, 260] width 16 height 20
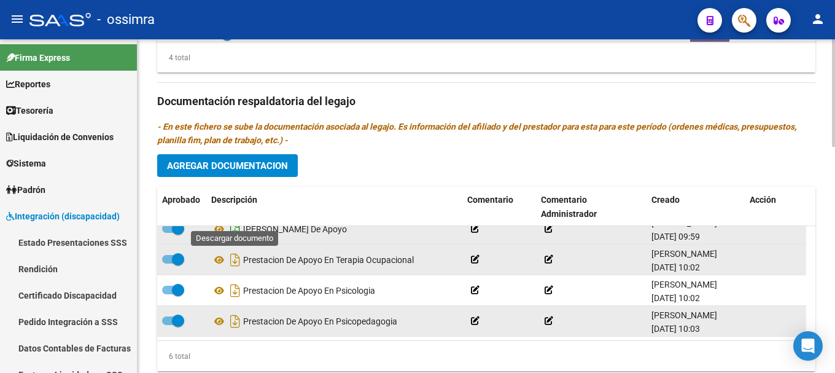
click at [232, 219] on icon "Descargar documento" at bounding box center [235, 229] width 16 height 20
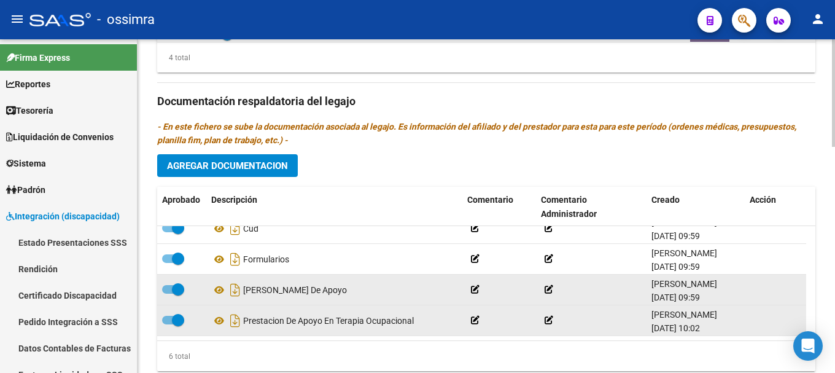
scroll to position [0, 0]
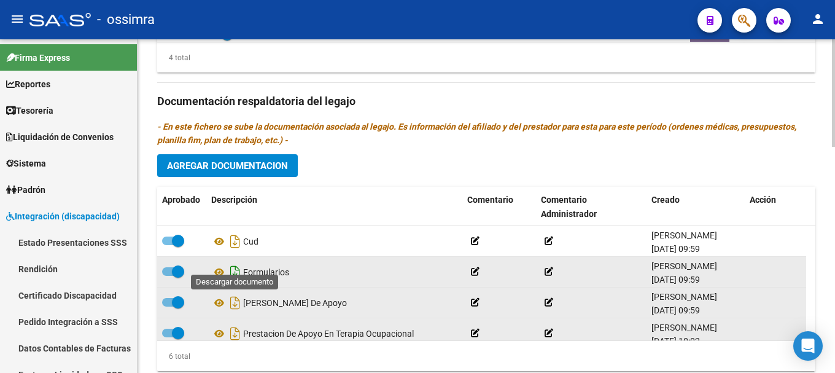
click at [235, 262] on icon "Descargar documento" at bounding box center [235, 272] width 16 height 20
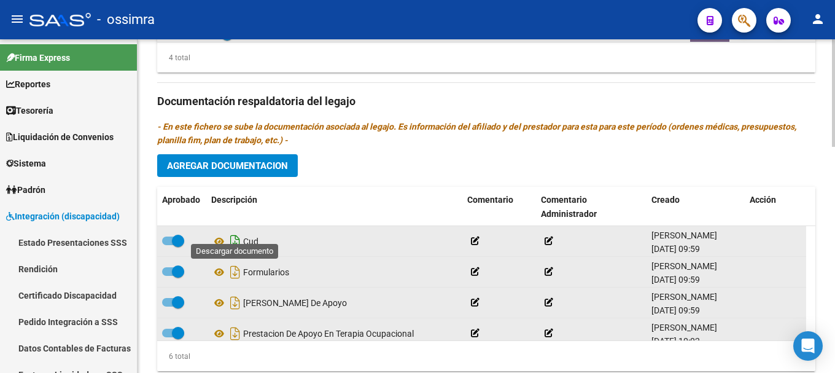
click at [231, 233] on icon "Descargar documento" at bounding box center [235, 241] width 16 height 20
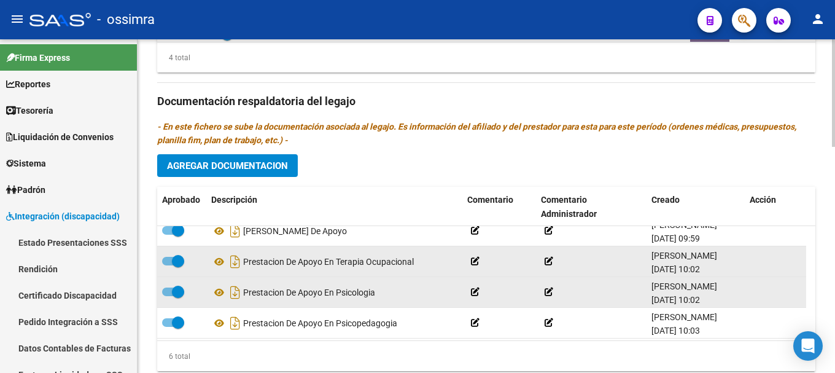
scroll to position [74, 0]
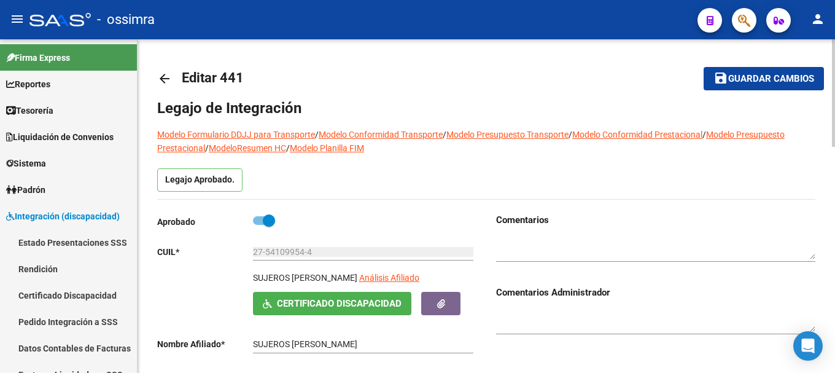
click at [167, 76] on mat-icon "arrow_back" at bounding box center [164, 78] width 15 height 15
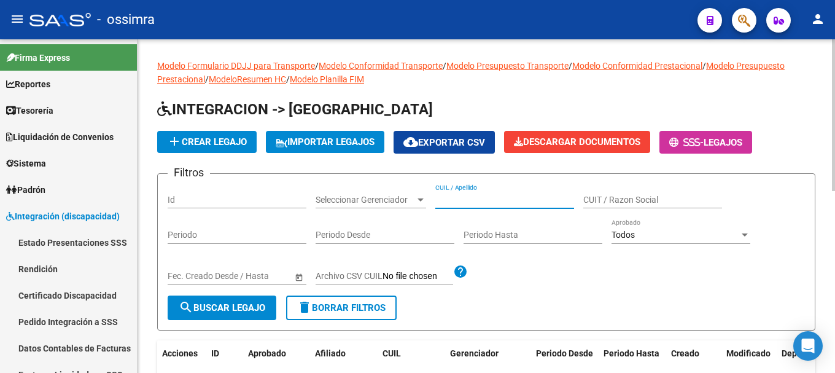
paste input "27548615904"
type input "27548615904"
click at [250, 308] on span "search Buscar Legajo" at bounding box center [222, 307] width 87 height 11
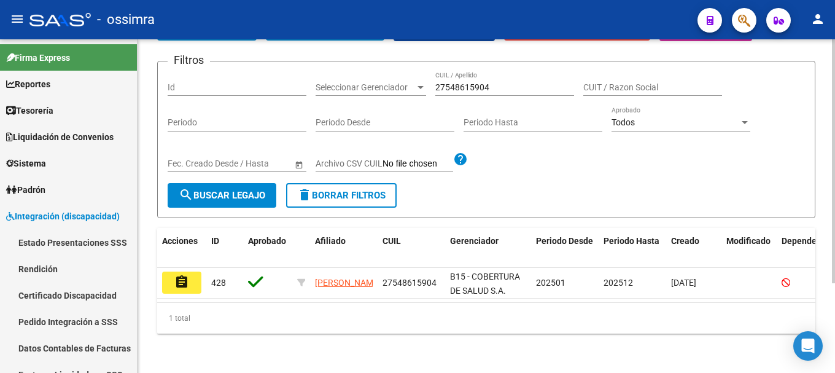
scroll to position [123, 0]
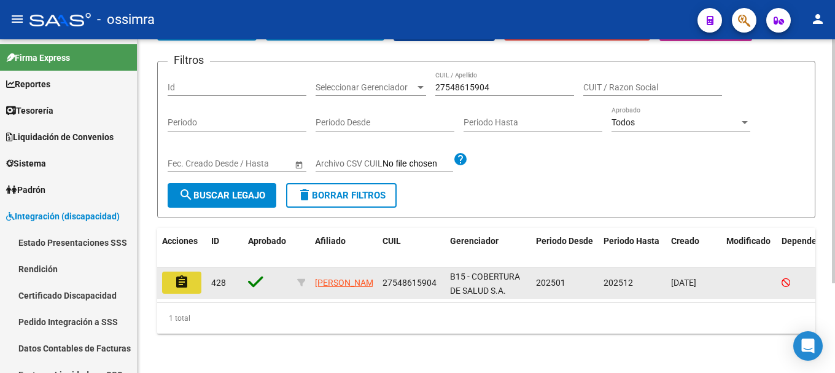
click at [184, 274] on mat-icon "assignment" at bounding box center [181, 281] width 15 height 15
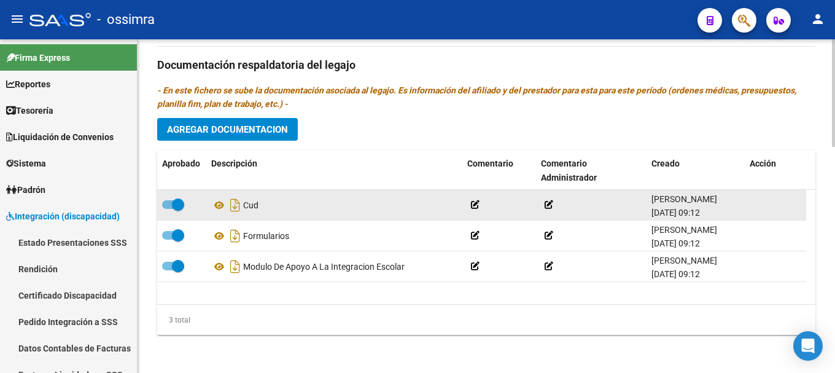
scroll to position [700, 0]
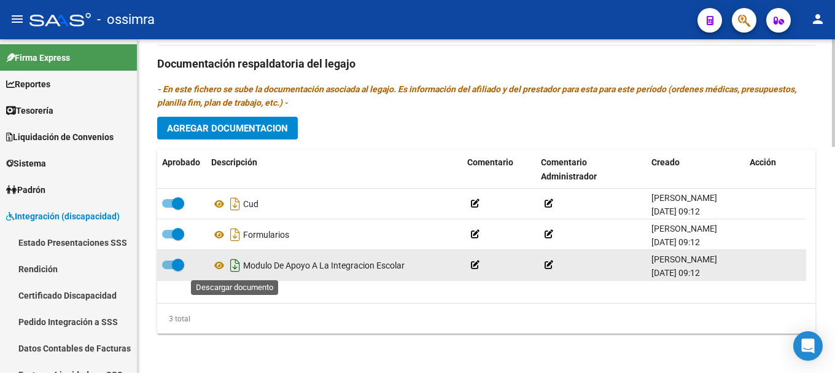
click at [233, 265] on icon "Descargar documento" at bounding box center [235, 265] width 16 height 20
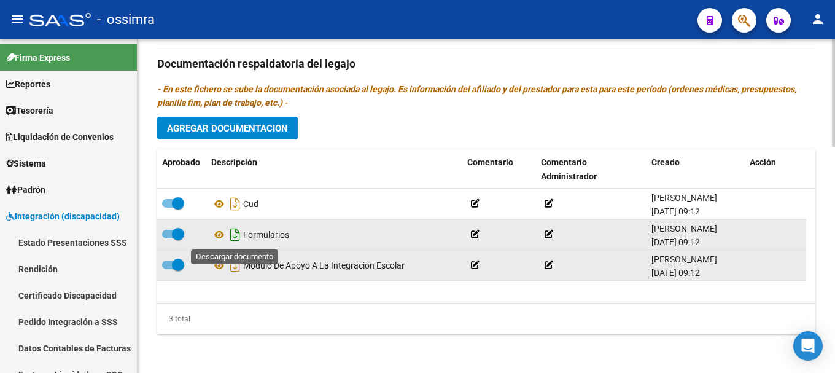
click at [235, 233] on icon "Descargar documento" at bounding box center [235, 235] width 16 height 20
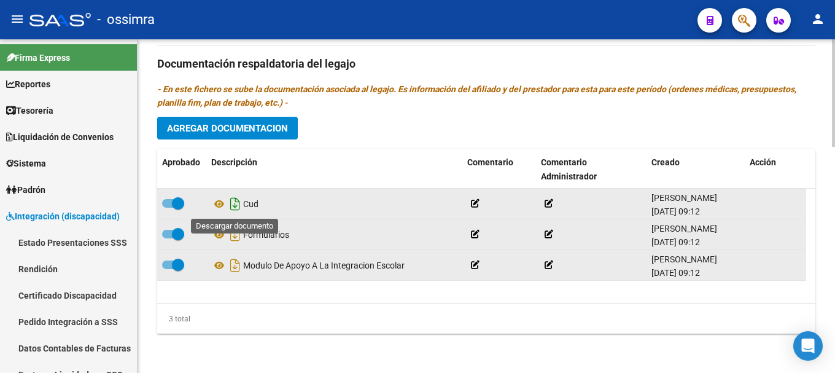
click at [235, 206] on icon "Descargar documento" at bounding box center [235, 204] width 16 height 20
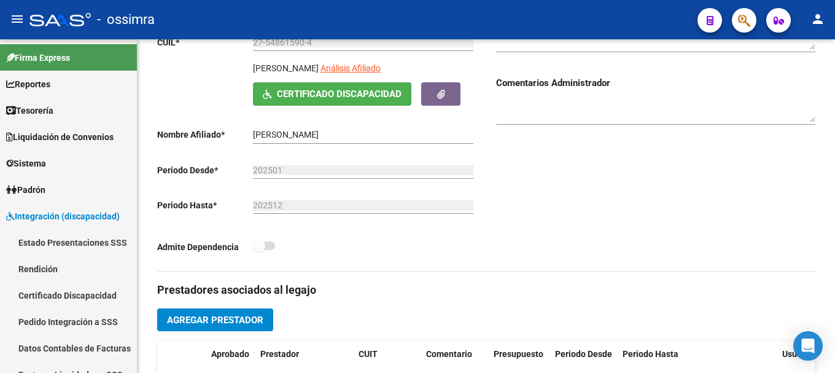
scroll to position [0, 0]
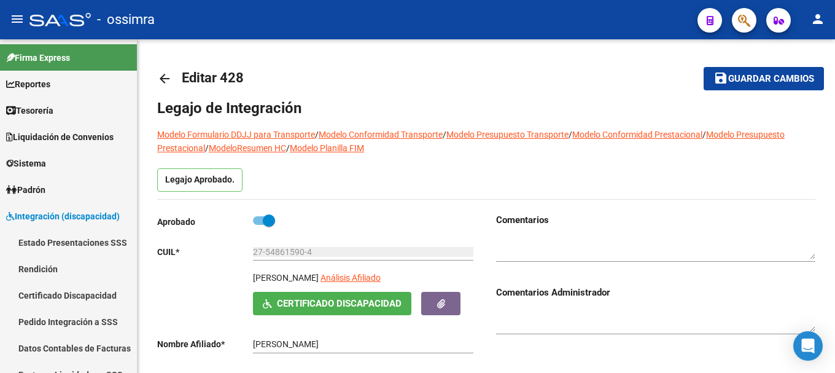
click at [163, 79] on mat-icon "arrow_back" at bounding box center [164, 78] width 15 height 15
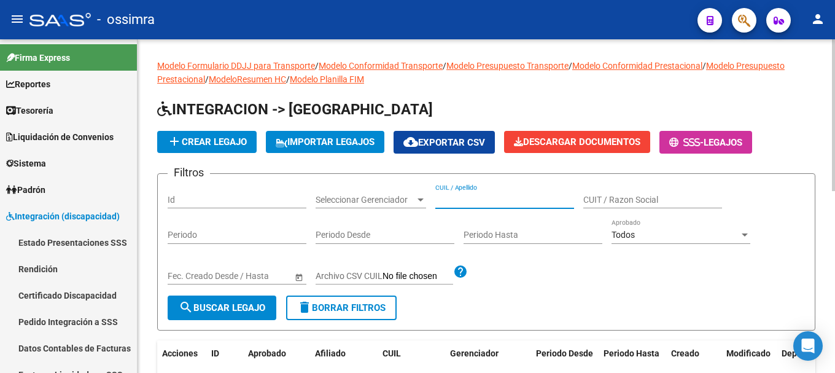
drag, startPoint x: 487, startPoint y: 193, endPoint x: 476, endPoint y: 200, distance: 13.5
click at [476, 200] on input "CUIL / Apellido" at bounding box center [504, 200] width 139 height 10
paste input "27552284041"
type input "27552284041"
click at [229, 309] on span "search Buscar Legajo" at bounding box center [222, 307] width 87 height 11
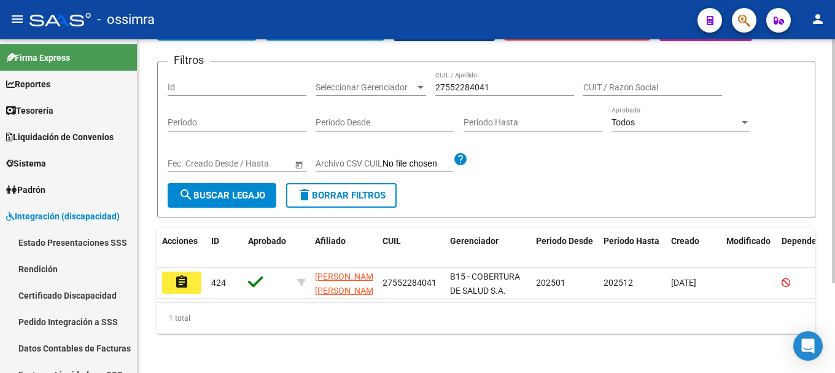
scroll to position [123, 0]
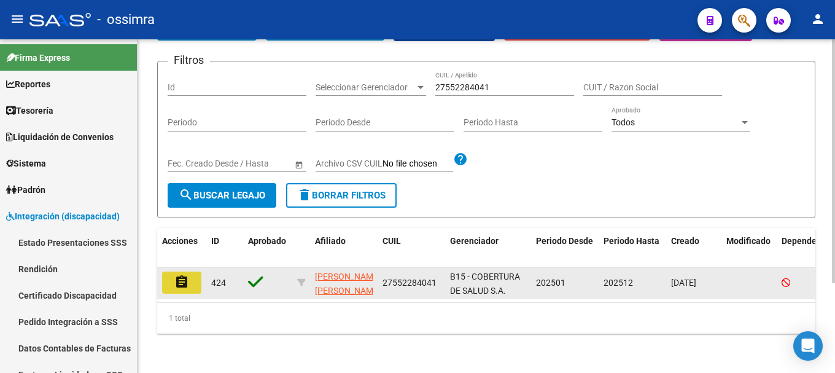
click at [190, 277] on button "assignment" at bounding box center [181, 282] width 39 height 22
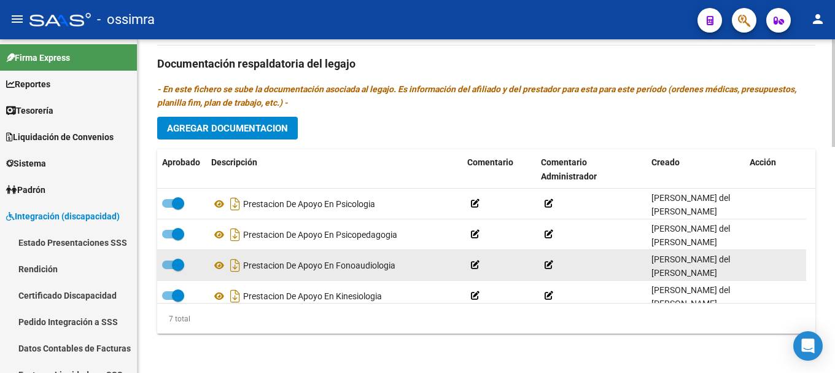
scroll to position [639, 0]
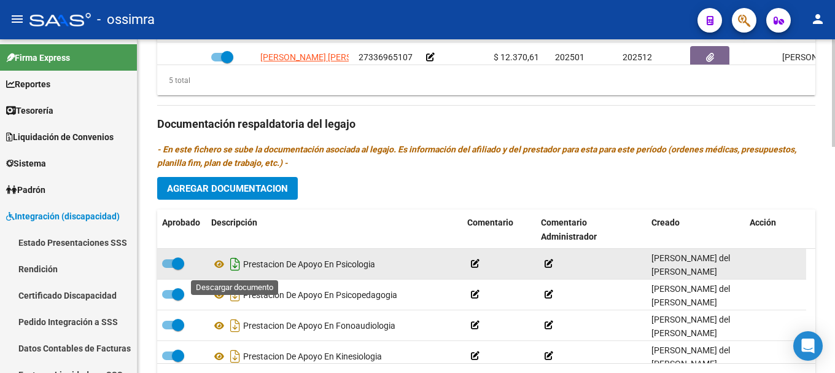
click at [235, 262] on icon "Descargar documento" at bounding box center [235, 264] width 16 height 20
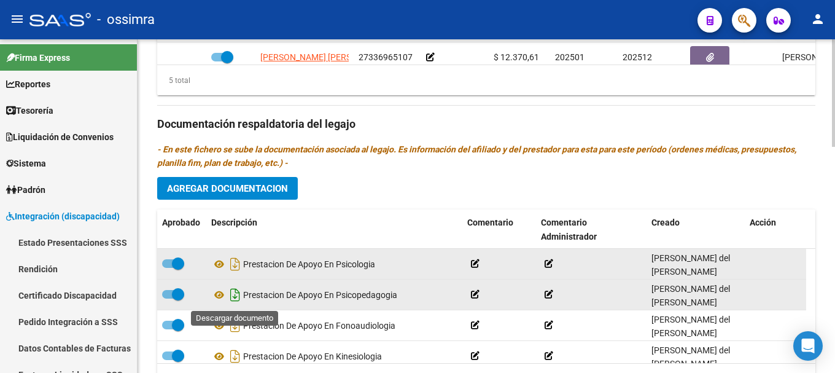
click at [235, 297] on icon "Descargar documento" at bounding box center [235, 295] width 16 height 20
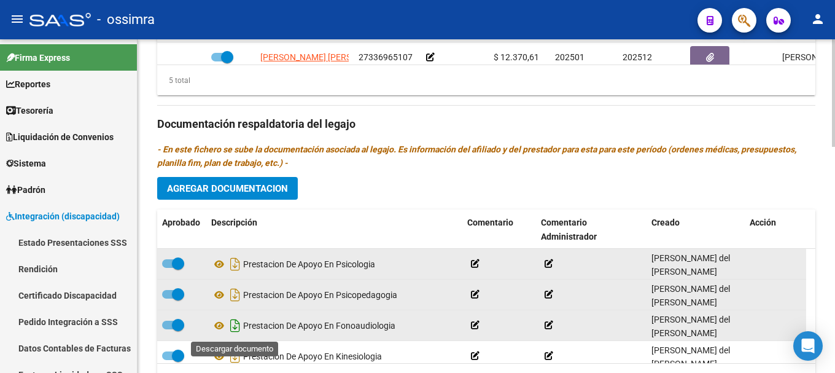
click at [234, 327] on icon "Descargar documento" at bounding box center [235, 326] width 16 height 20
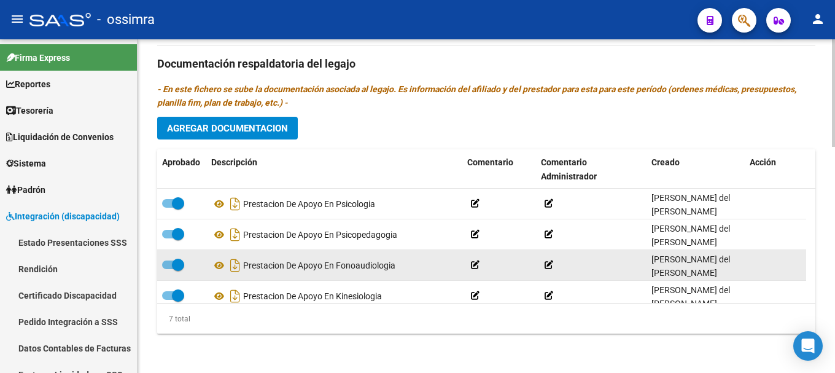
scroll to position [700, 0]
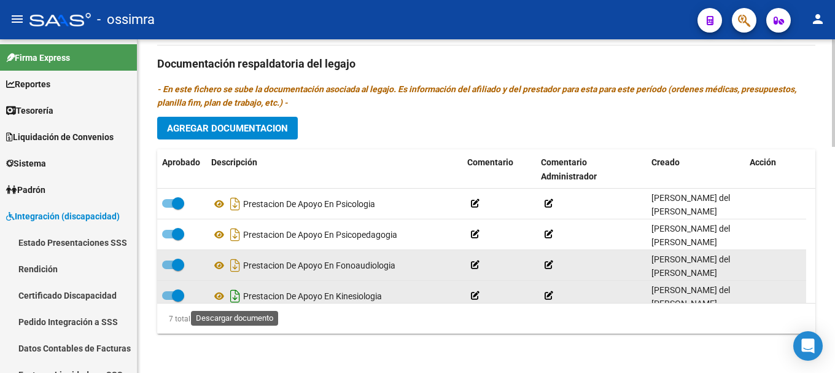
click at [234, 297] on icon "Descargar documento" at bounding box center [235, 296] width 16 height 20
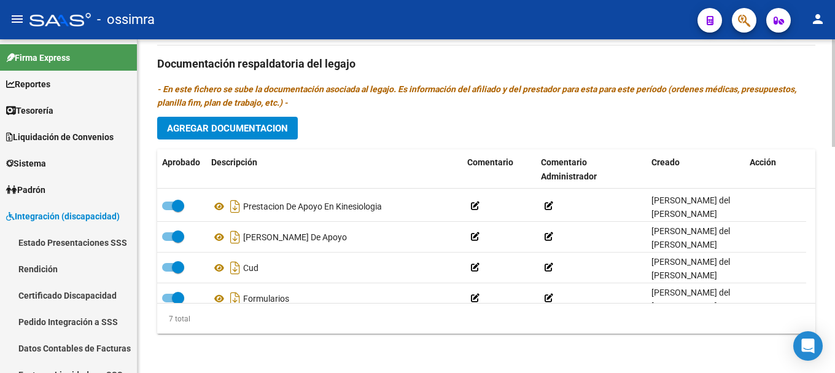
scroll to position [98, 0]
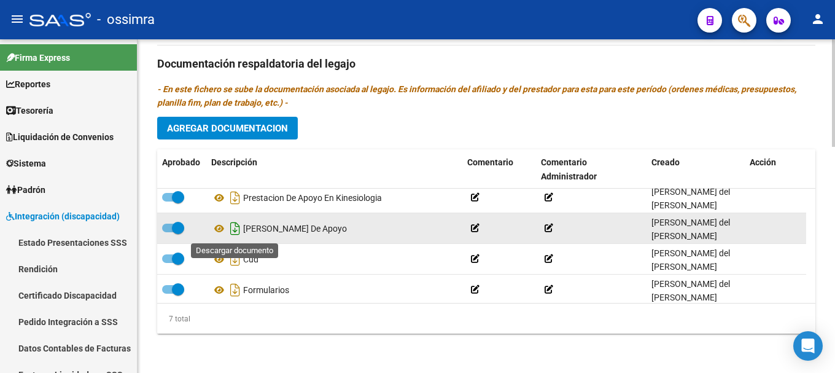
click at [231, 228] on icon "Descargar documento" at bounding box center [235, 229] width 16 height 20
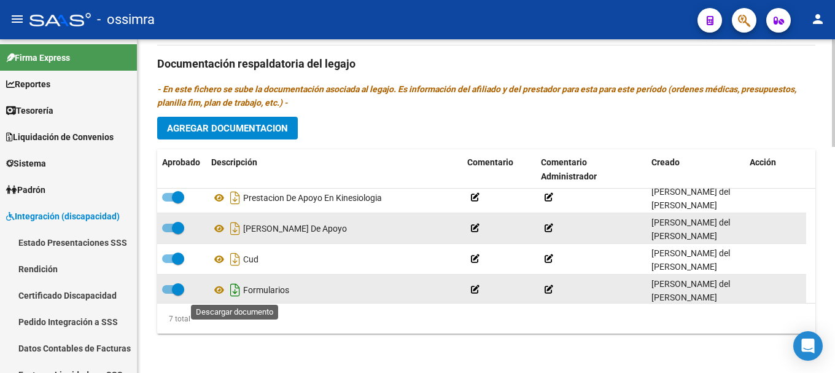
click at [237, 288] on icon "Descargar documento" at bounding box center [235, 290] width 16 height 20
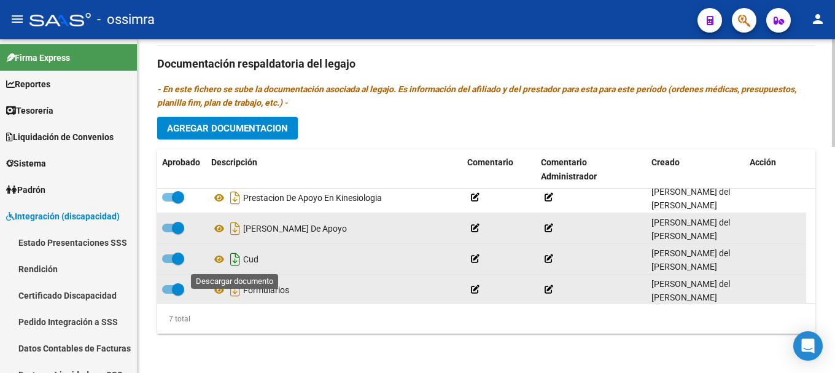
click at [234, 259] on icon "Descargar documento" at bounding box center [235, 259] width 16 height 20
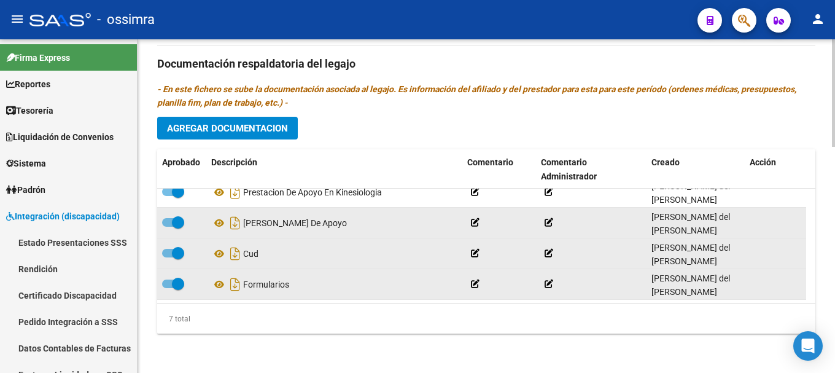
scroll to position [105, 0]
